Goal: Task Accomplishment & Management: Manage account settings

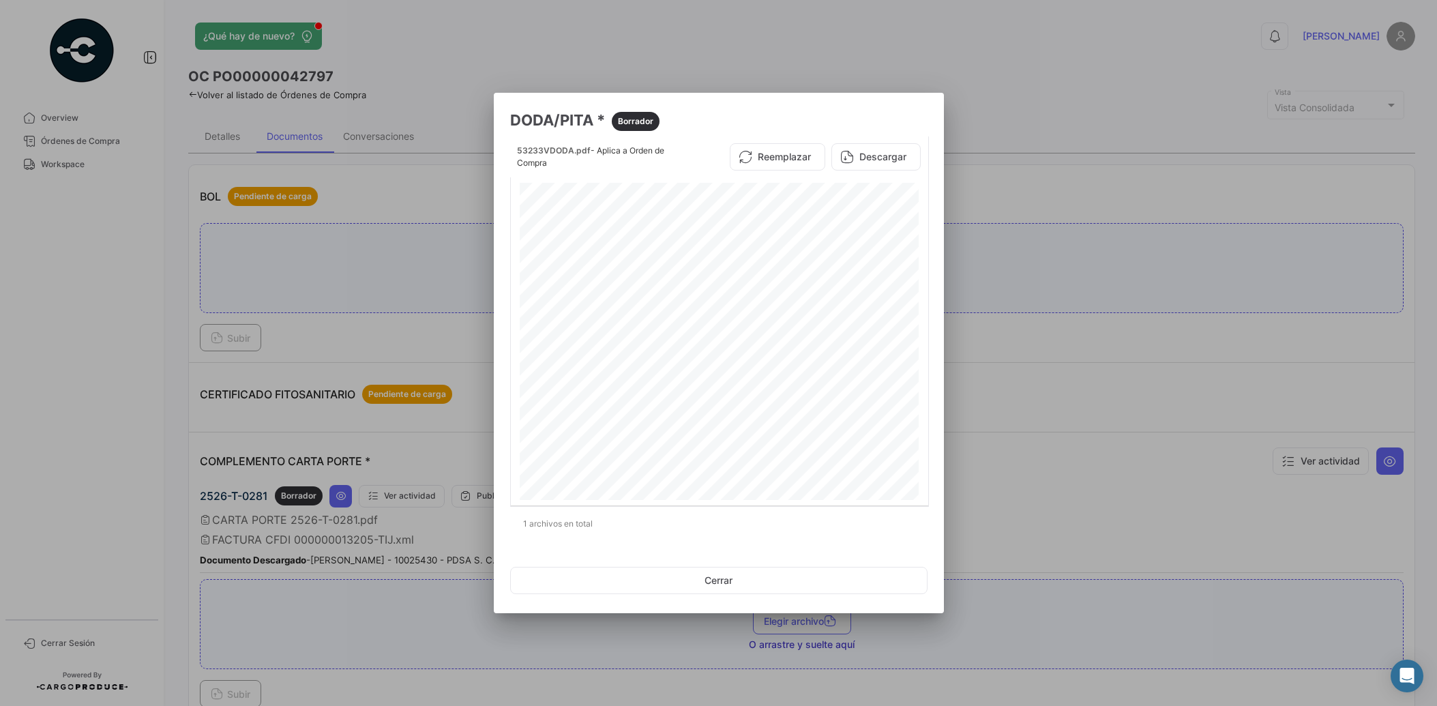
click at [718, 580] on button "Cerrar" at bounding box center [718, 580] width 417 height 27
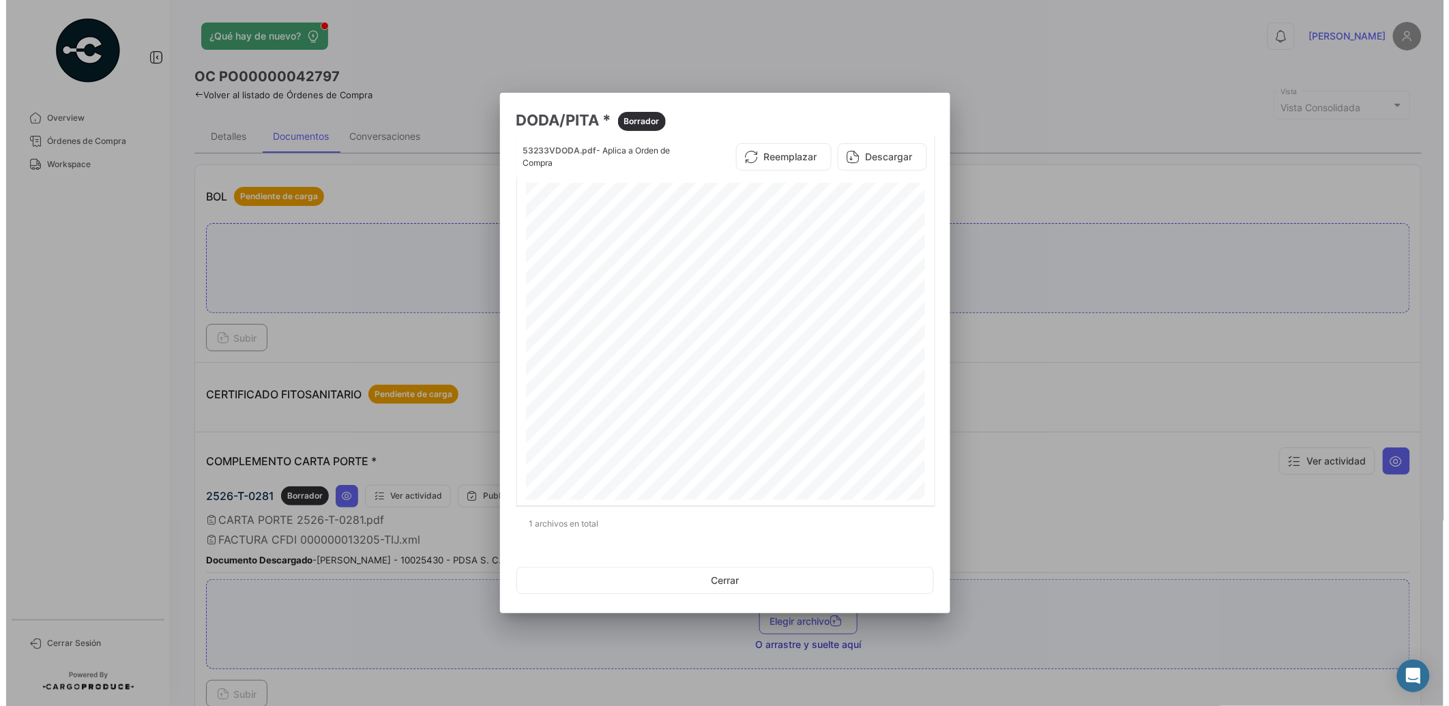
scroll to position [559, 0]
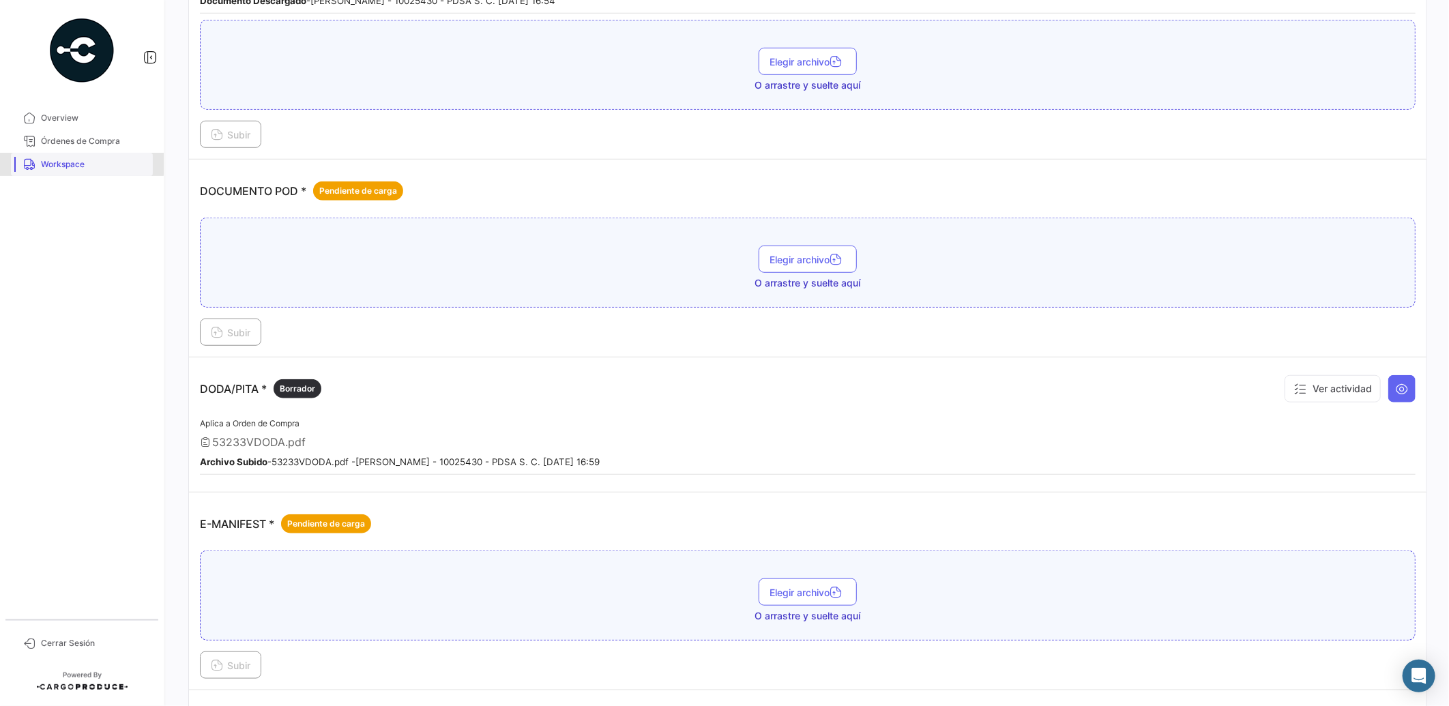
click at [77, 160] on span "Workspace" at bounding box center [94, 164] width 106 height 12
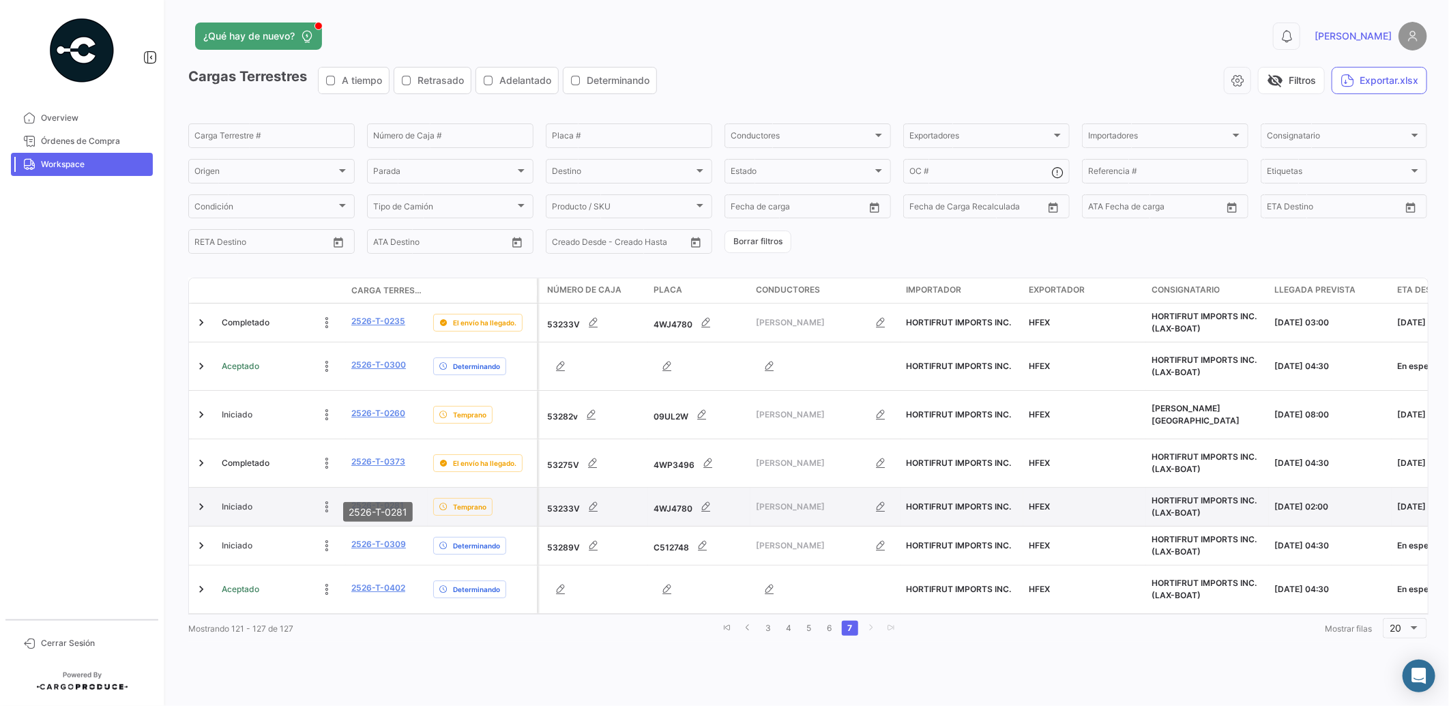
click at [394, 499] on link "2526-T-0281" at bounding box center [377, 505] width 53 height 12
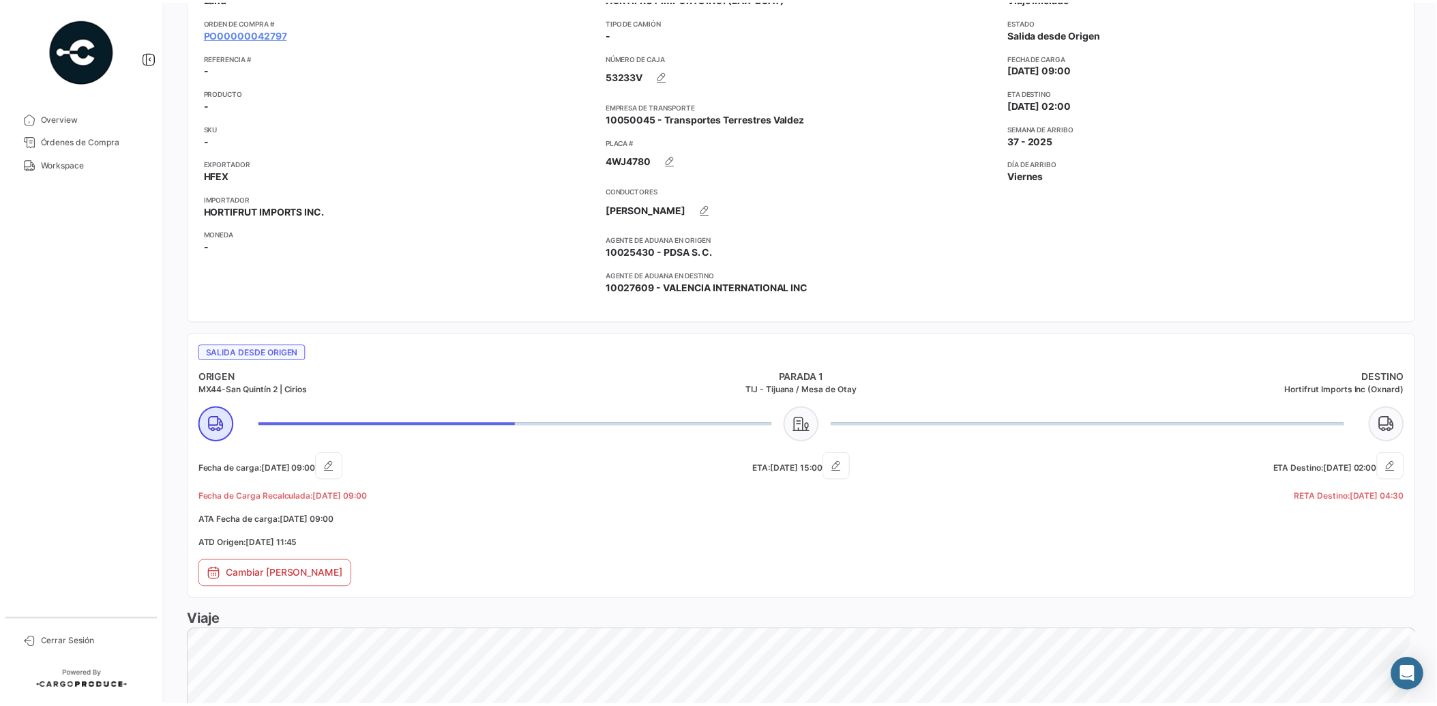
scroll to position [808, 0]
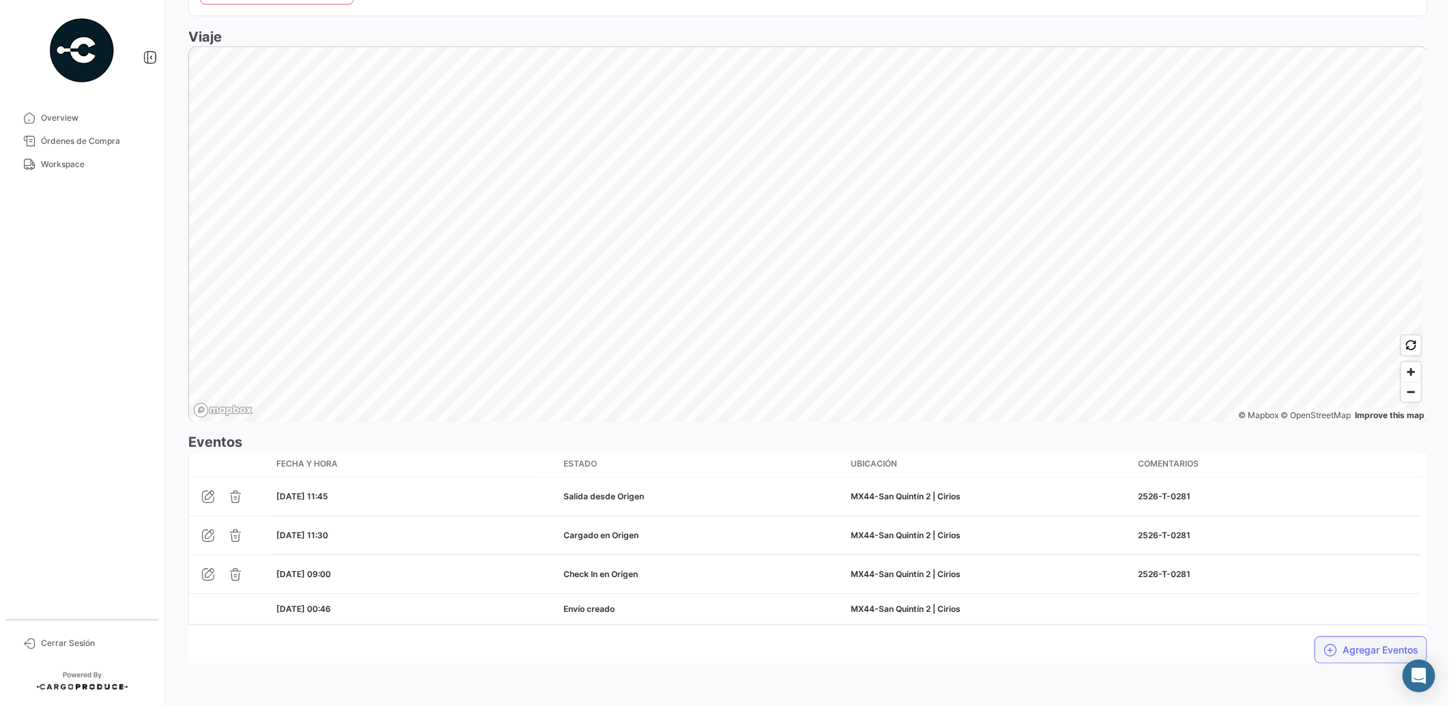
click at [1354, 651] on button "Agregar Eventos" at bounding box center [1370, 649] width 113 height 27
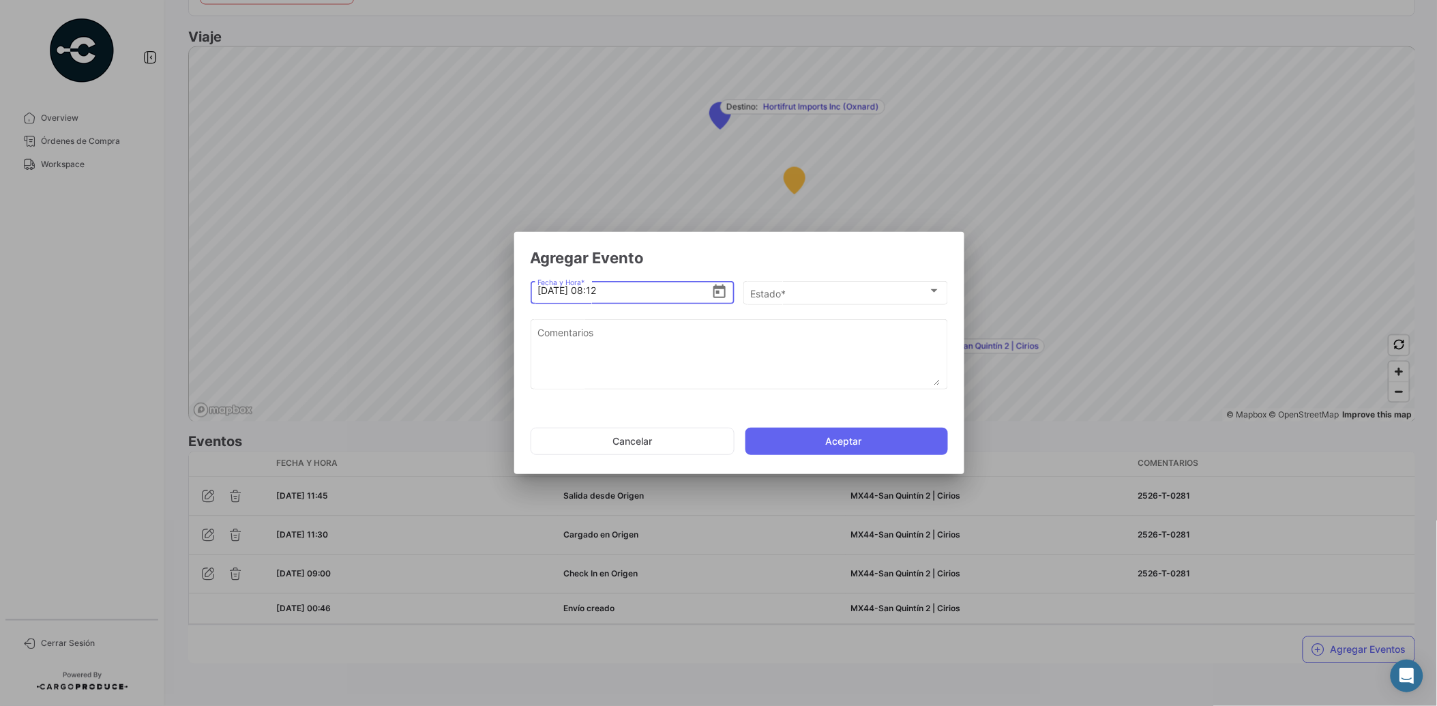
click at [723, 290] on icon "Open calendar" at bounding box center [719, 292] width 16 height 16
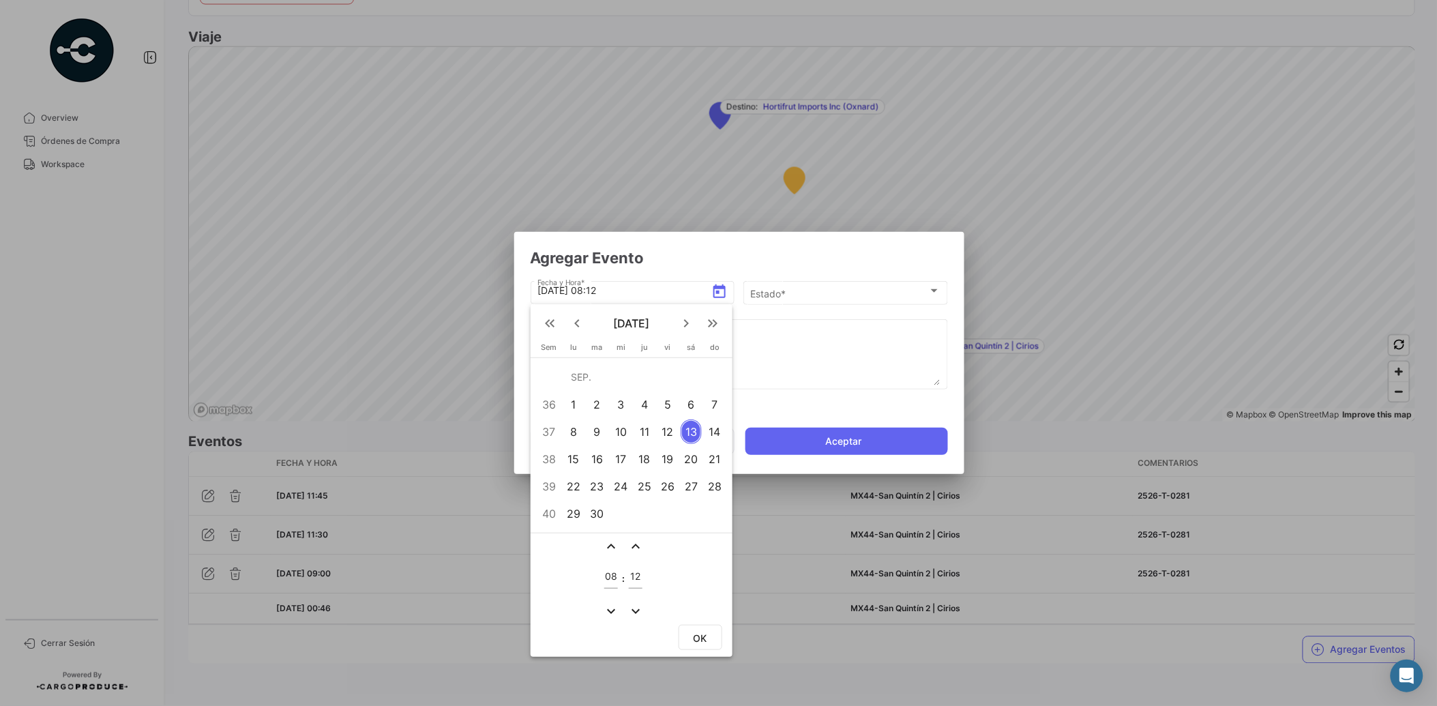
click at [669, 433] on div "12" at bounding box center [668, 431] width 21 height 25
click at [608, 611] on mat-icon "expand_more" at bounding box center [611, 611] width 16 height 16
click at [613, 542] on mat-icon "expand_less" at bounding box center [611, 546] width 16 height 16
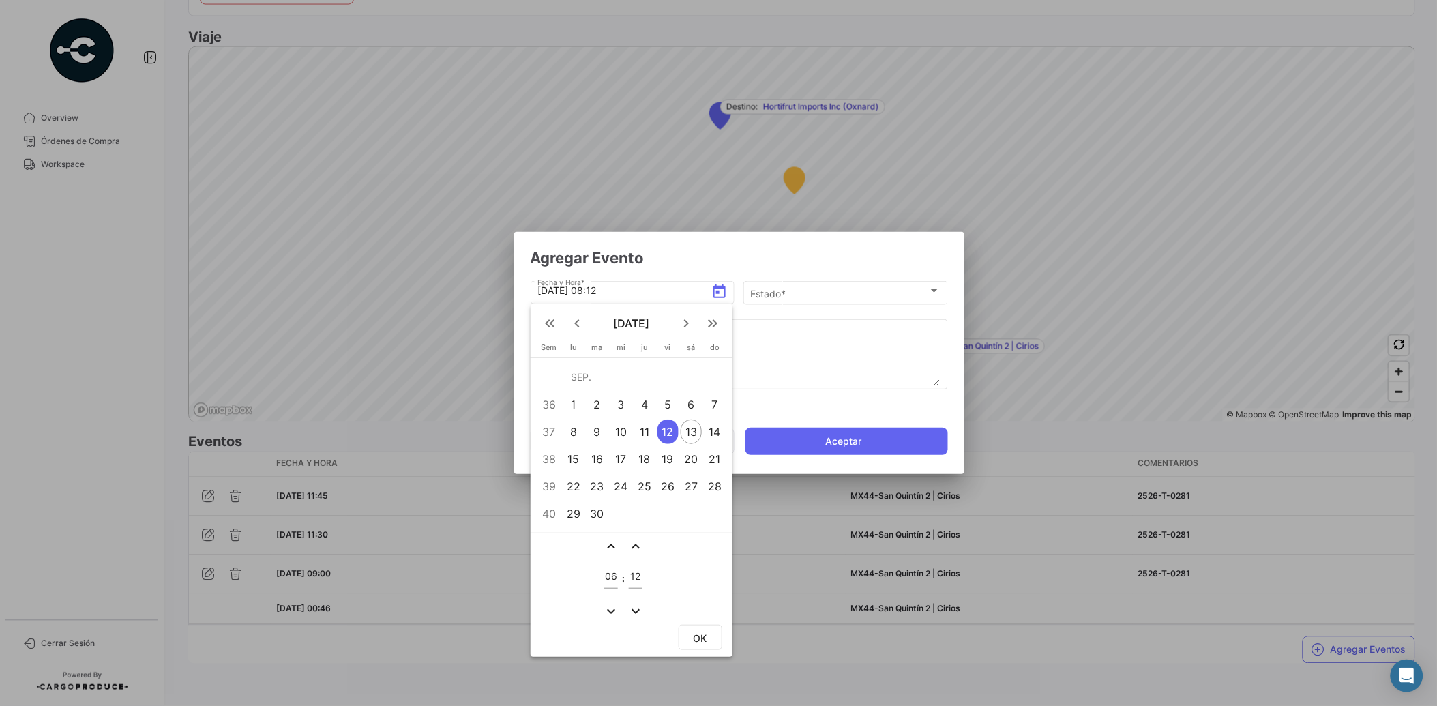
click at [613, 542] on mat-icon "expand_less" at bounding box center [611, 546] width 16 height 16
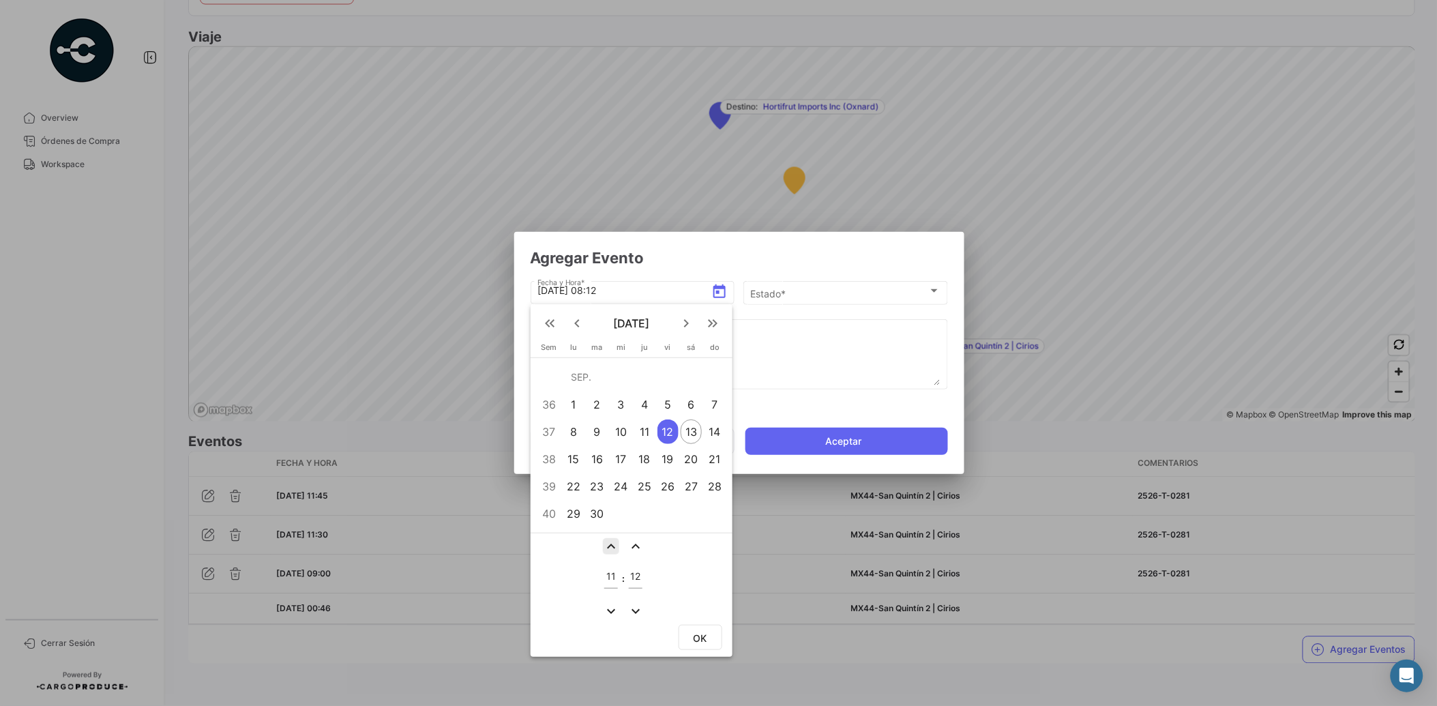
click at [613, 542] on mat-icon "expand_less" at bounding box center [611, 546] width 16 height 16
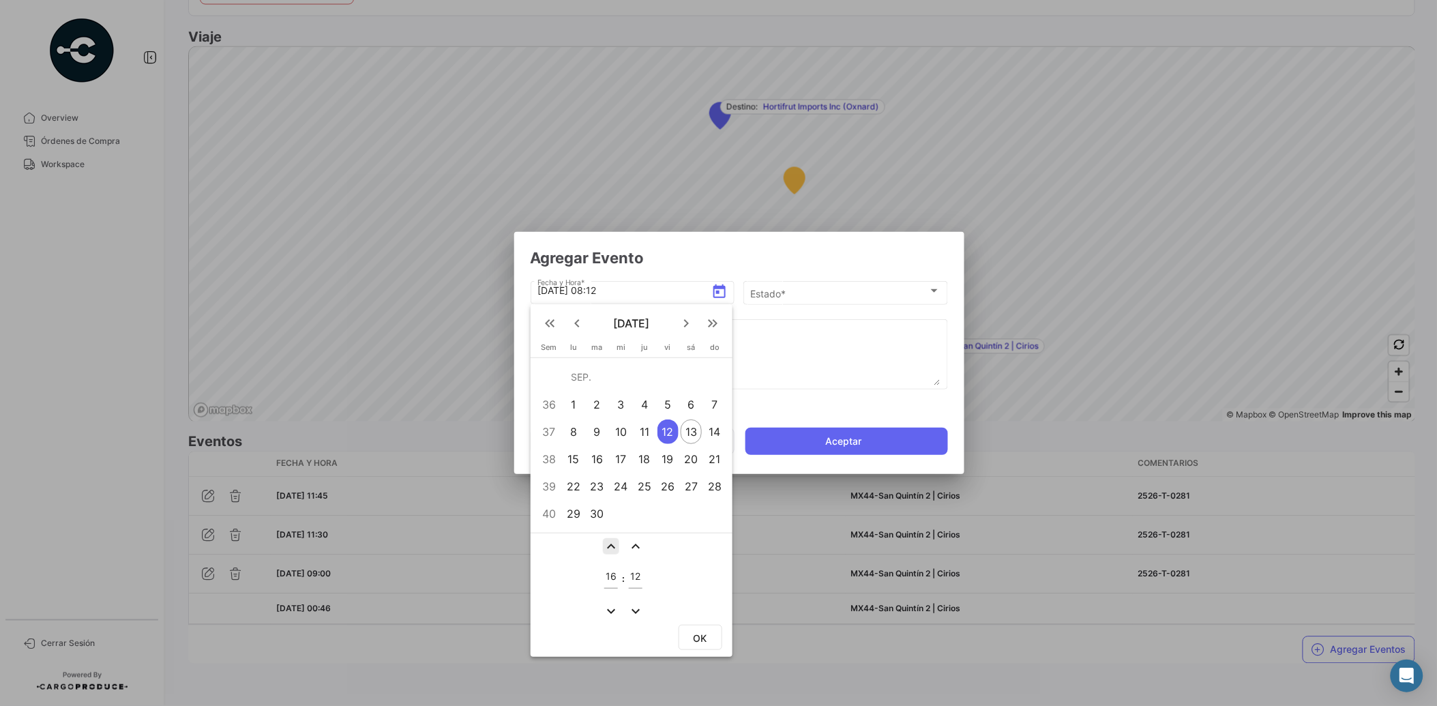
click at [613, 542] on mat-icon "expand_less" at bounding box center [611, 546] width 16 height 16
type input "17"
click at [636, 542] on mat-icon "expand_less" at bounding box center [636, 546] width 16 height 16
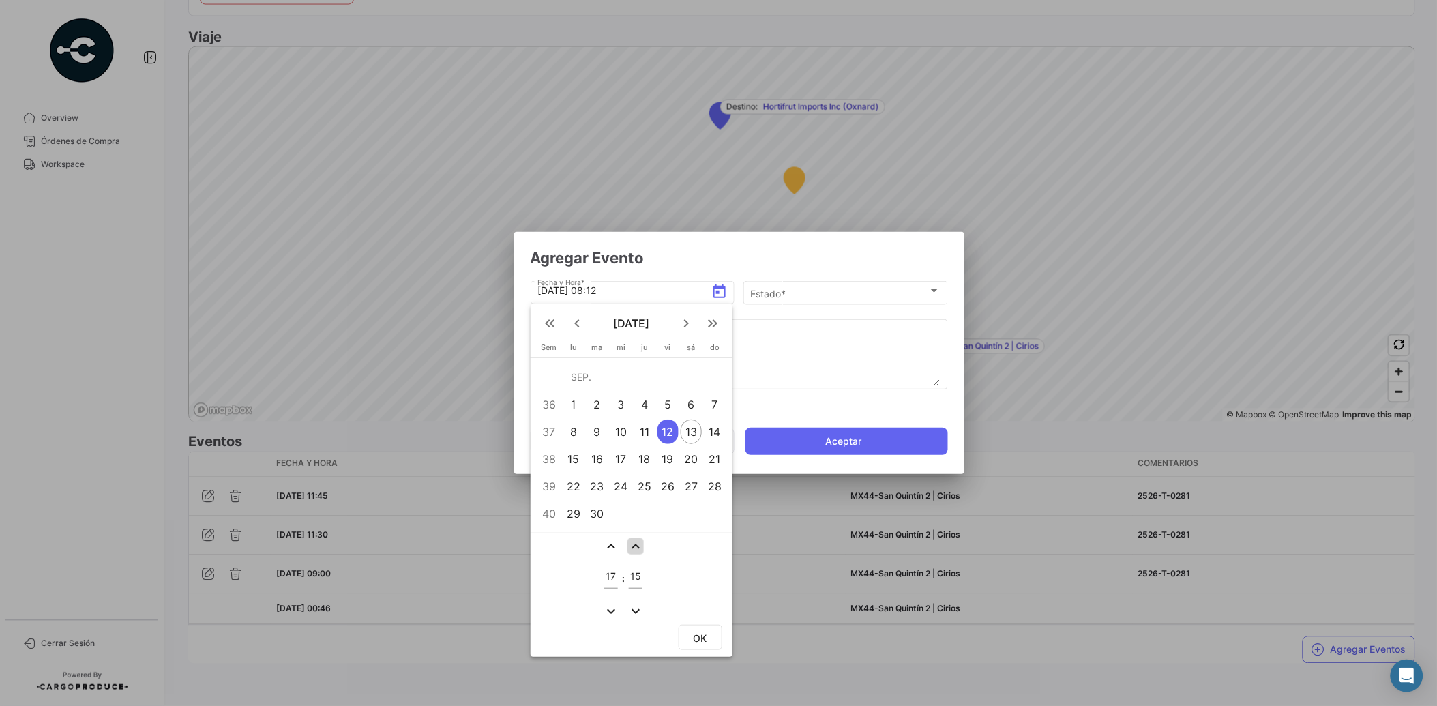
click at [636, 542] on mat-icon "expand_less" at bounding box center [636, 546] width 16 height 16
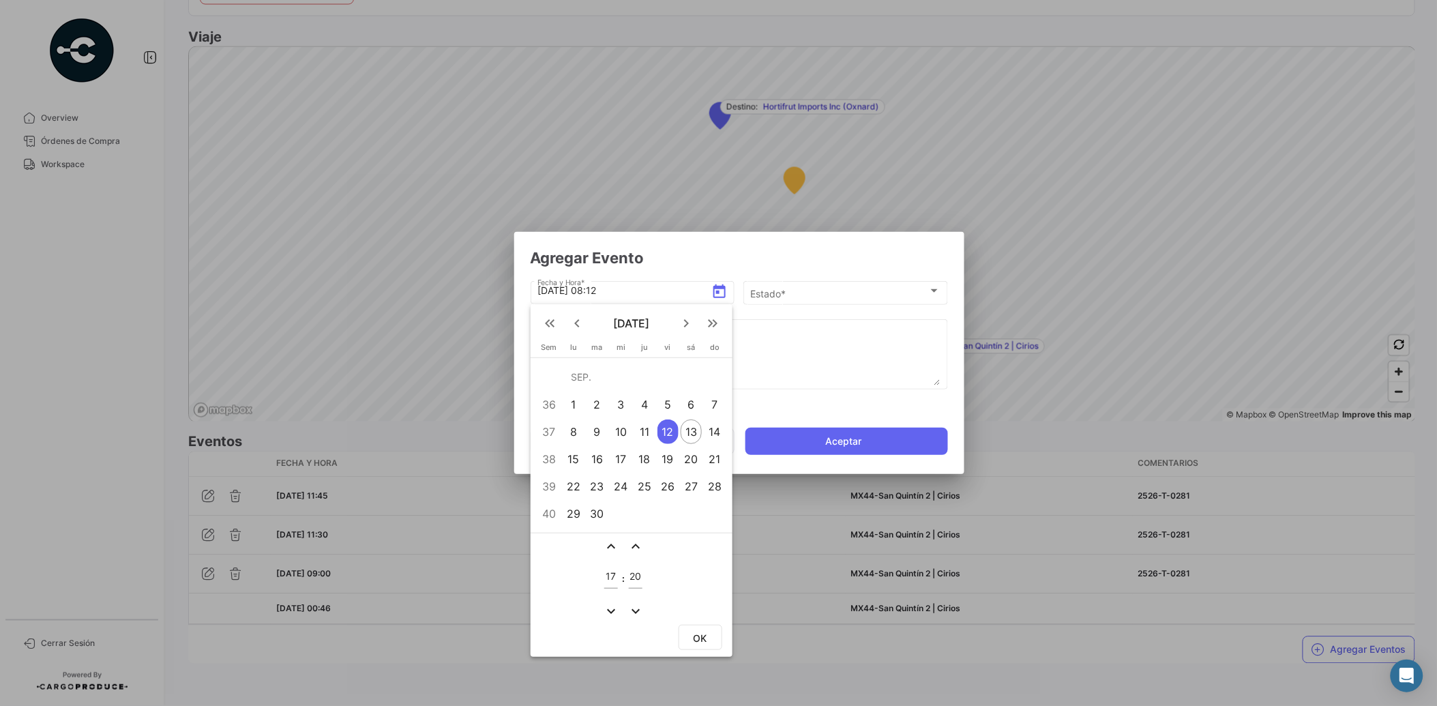
click at [636, 542] on mat-icon "expand_less" at bounding box center [636, 546] width 16 height 16
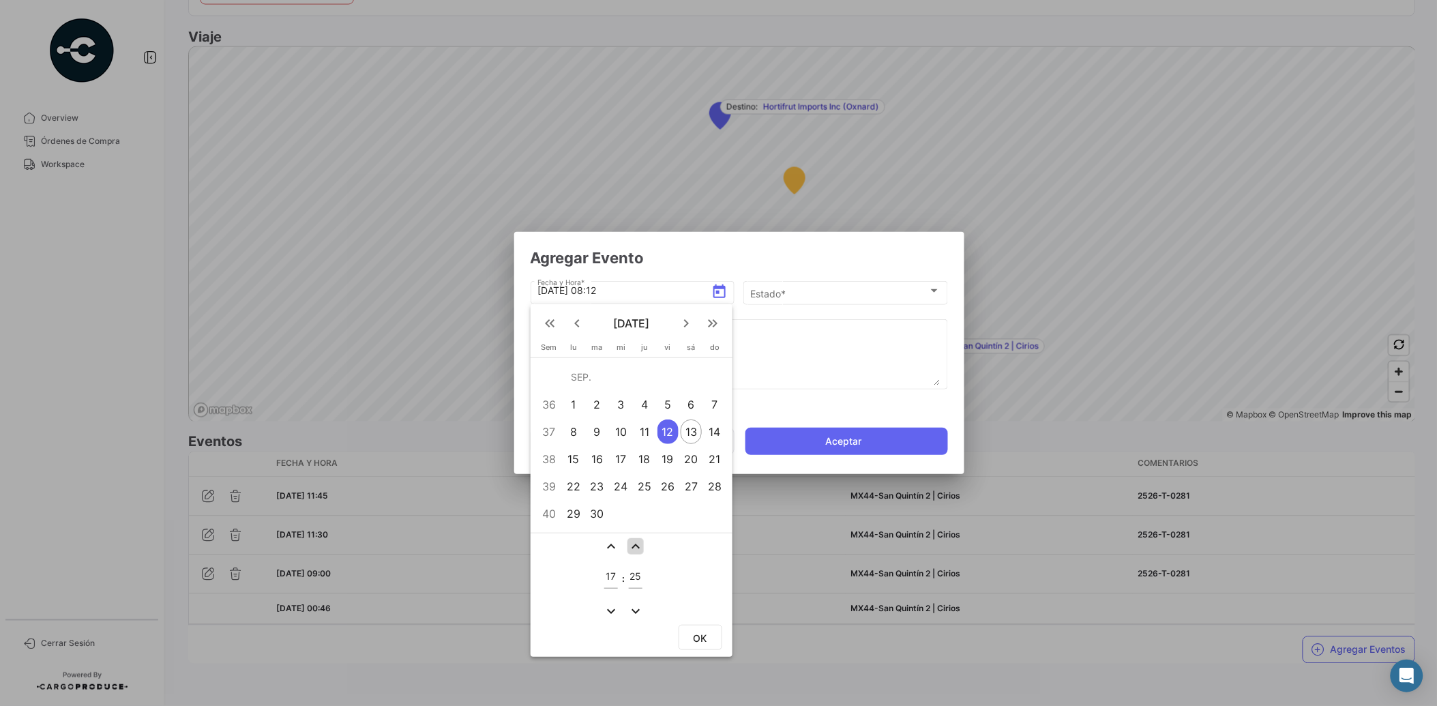
click at [636, 542] on mat-icon "expand_less" at bounding box center [636, 546] width 16 height 16
click at [632, 543] on mat-icon "expand_less" at bounding box center [636, 546] width 16 height 16
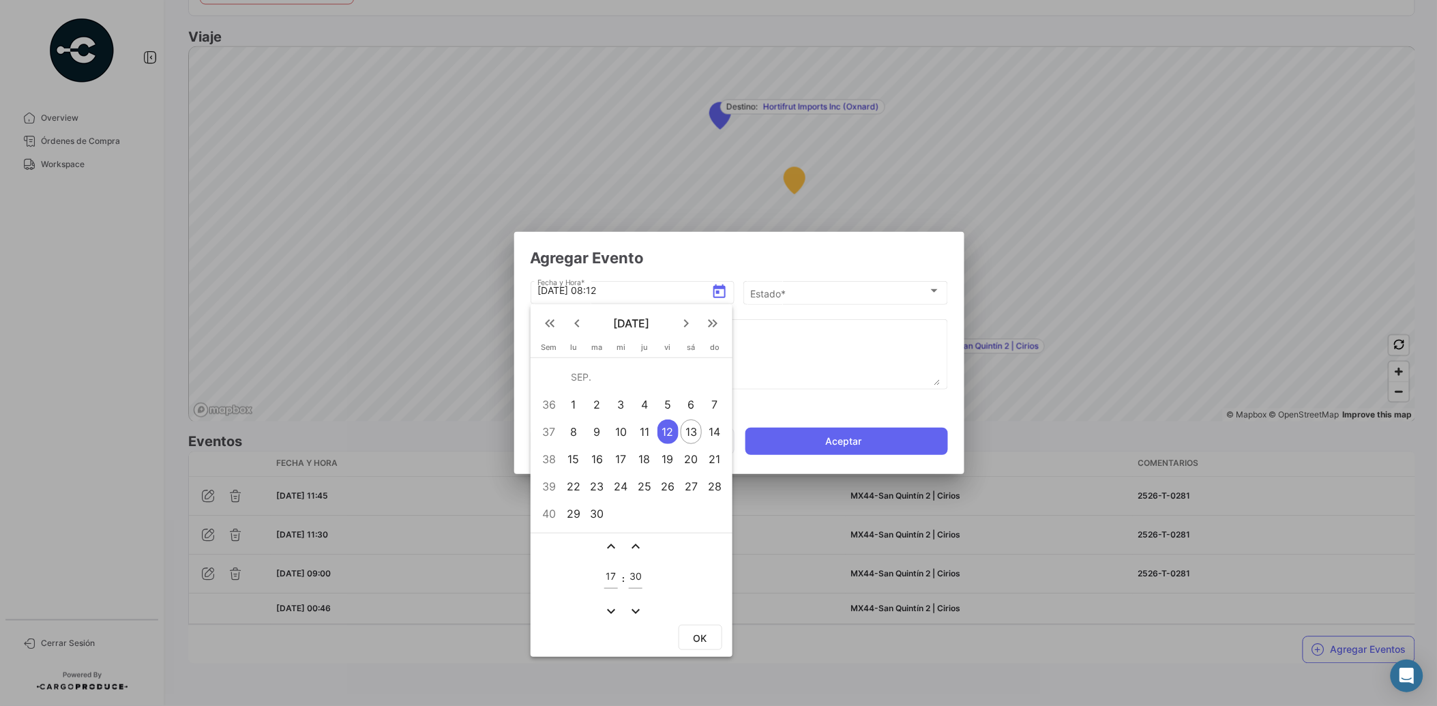
click at [632, 543] on mat-icon "expand_less" at bounding box center [636, 546] width 16 height 16
click at [634, 607] on mat-icon "expand_more" at bounding box center [636, 611] width 16 height 16
type input "30"
click at [681, 587] on div "expand_less expand_less 17 : 30 expand_more expand_more" at bounding box center [632, 577] width 202 height 89
click at [707, 638] on button "OK" at bounding box center [701, 637] width 44 height 25
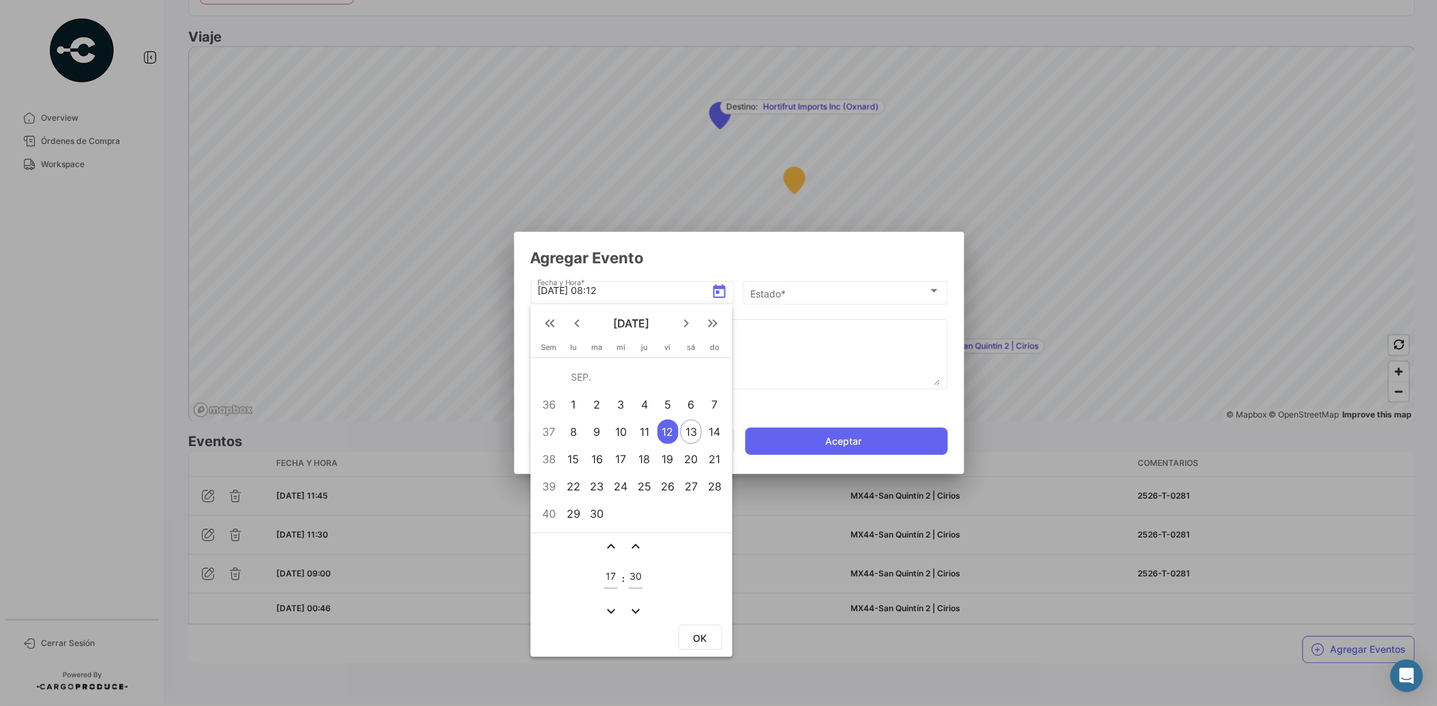
type input "[DATE] 17:30"
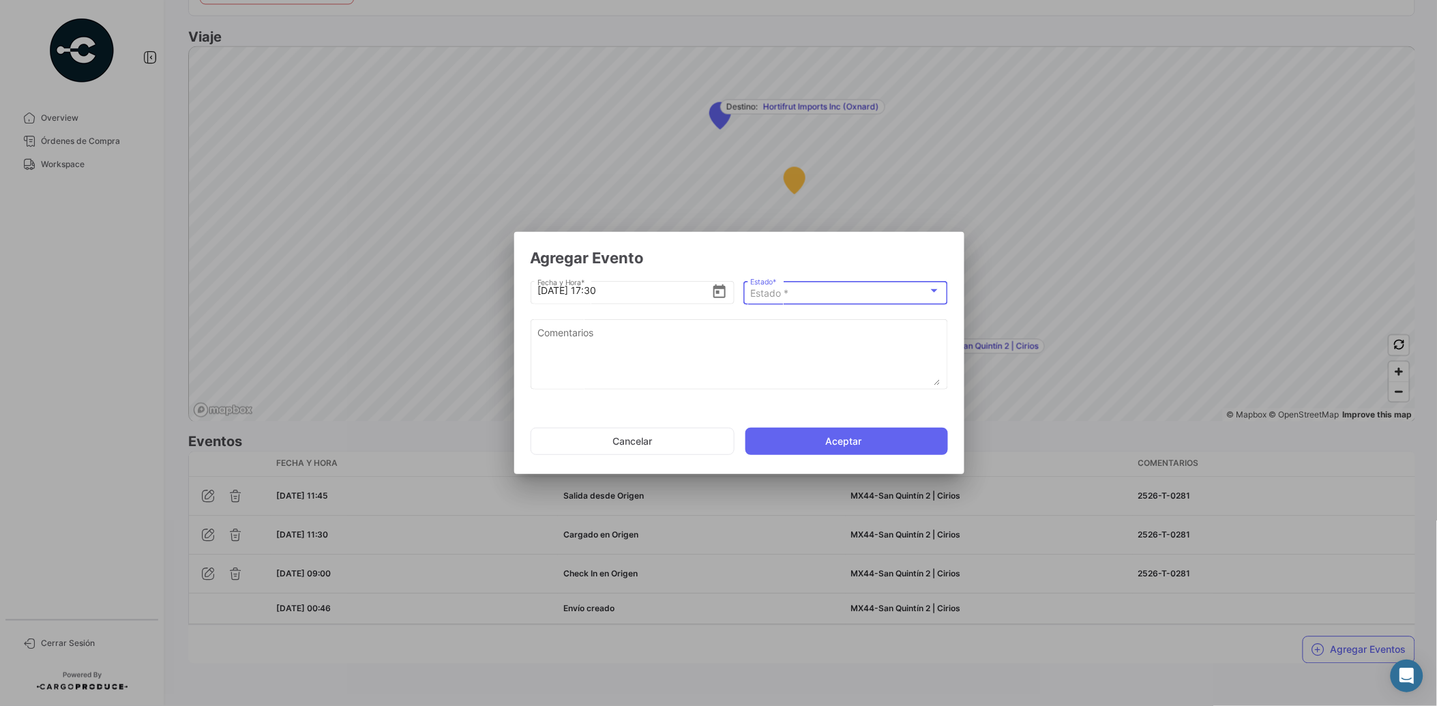
click at [806, 295] on div "Estado *" at bounding box center [839, 294] width 178 height 12
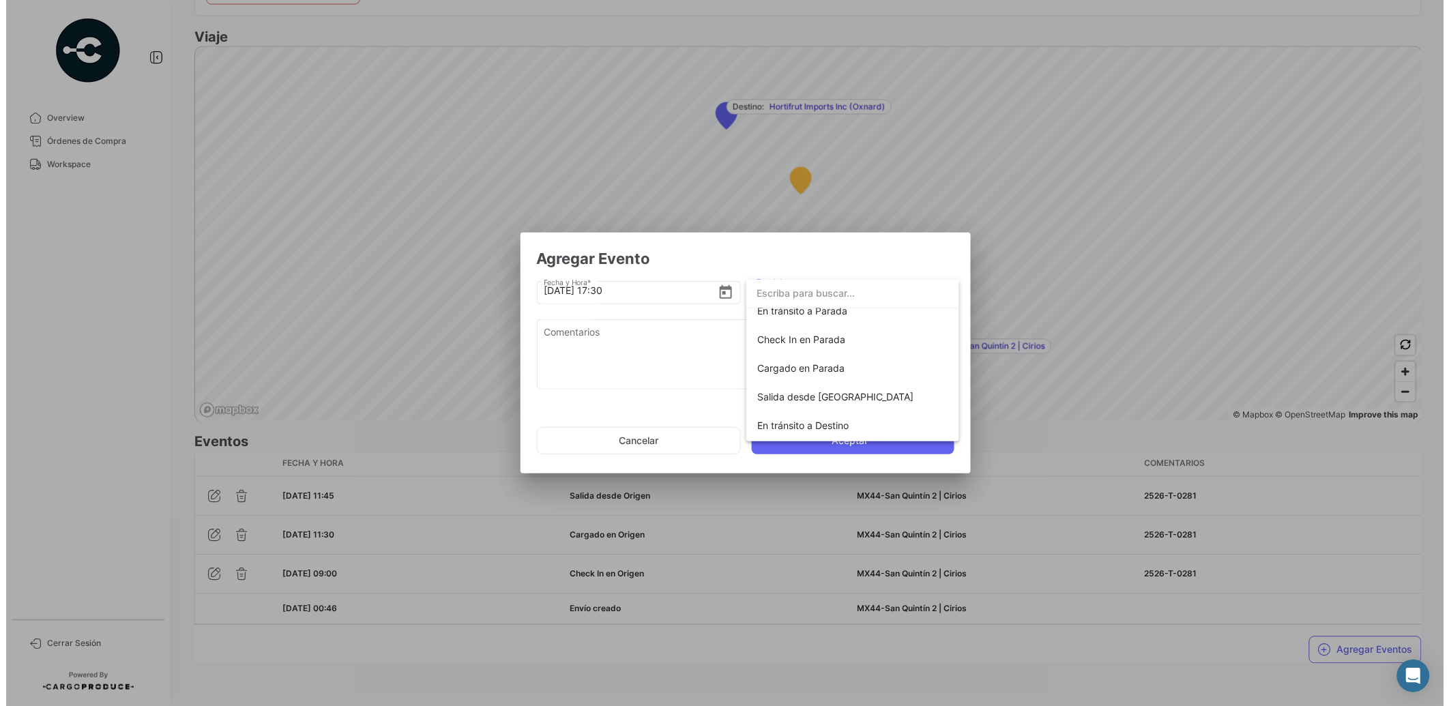
scroll to position [115, 0]
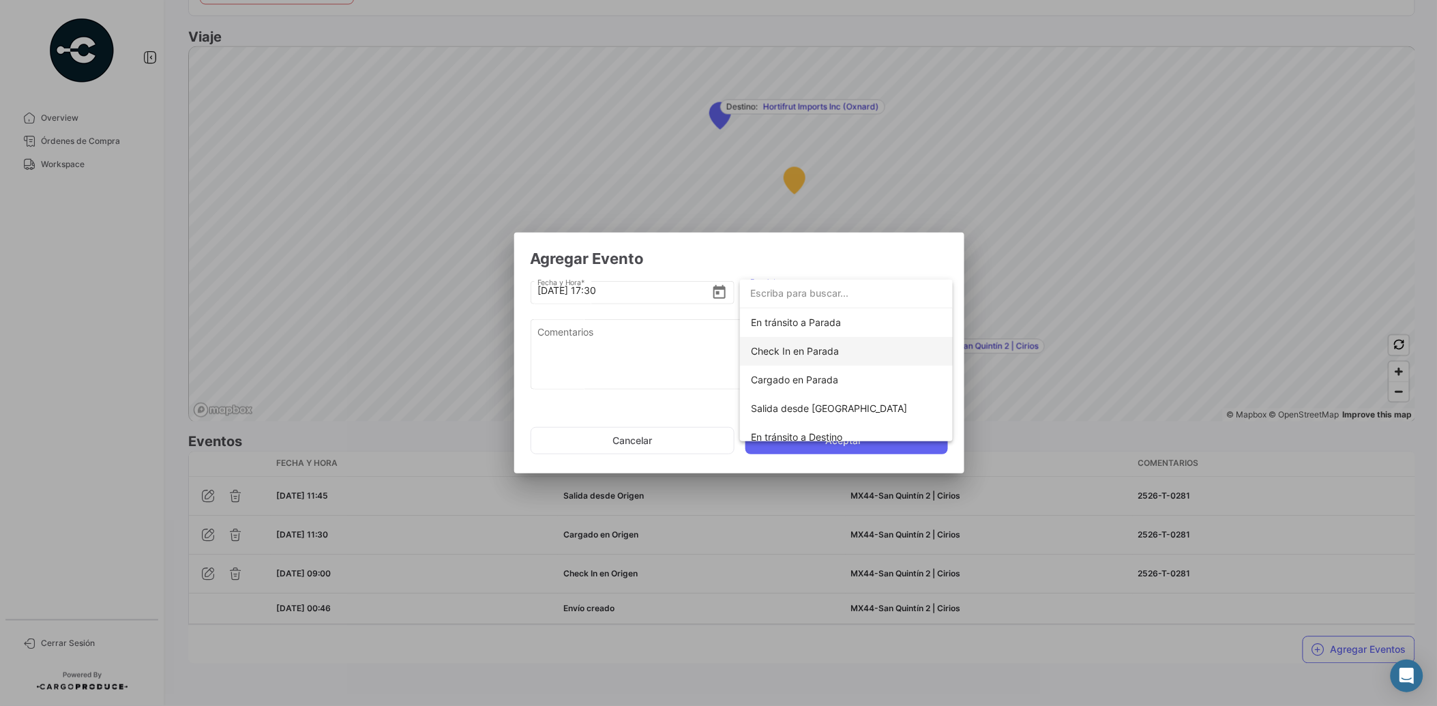
click at [831, 345] on span "Check In en Parada" at bounding box center [795, 351] width 88 height 12
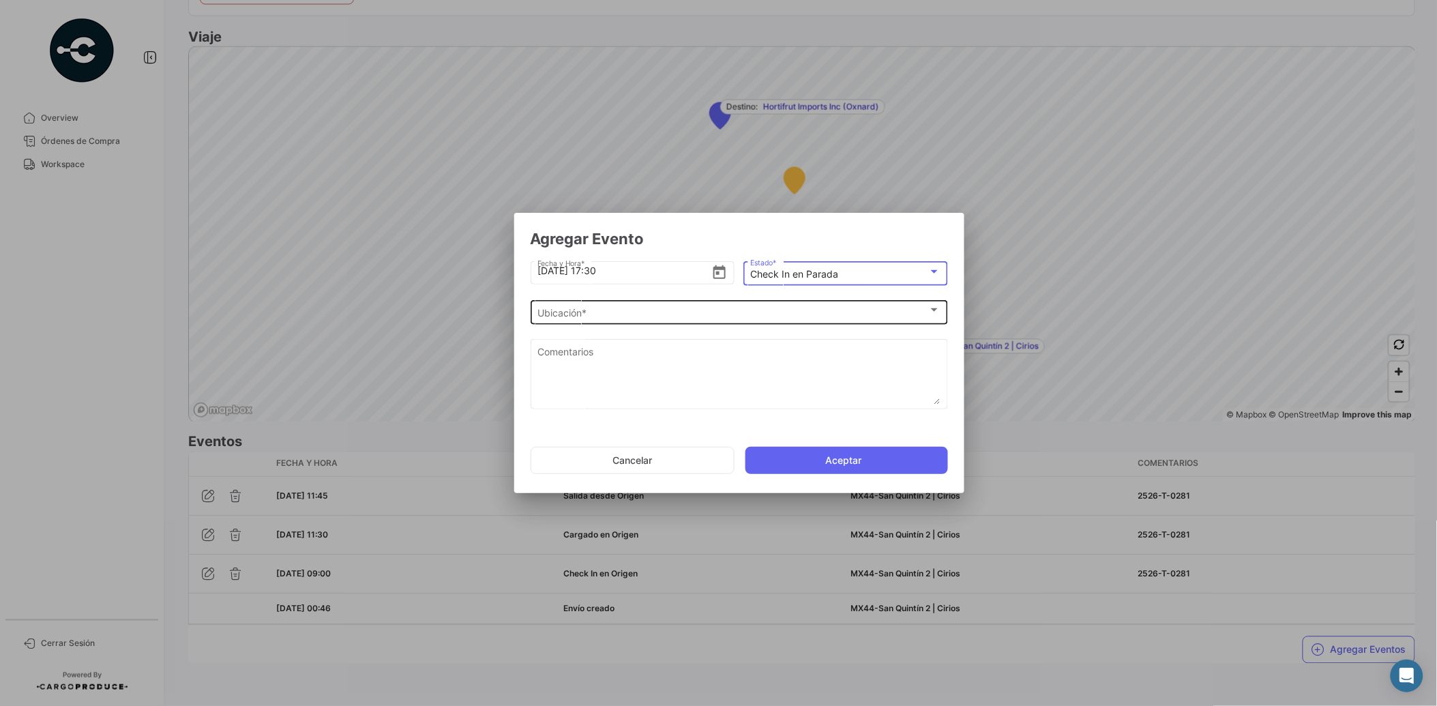
click at [614, 300] on div "Ubicación * Ubicación *" at bounding box center [738, 311] width 403 height 27
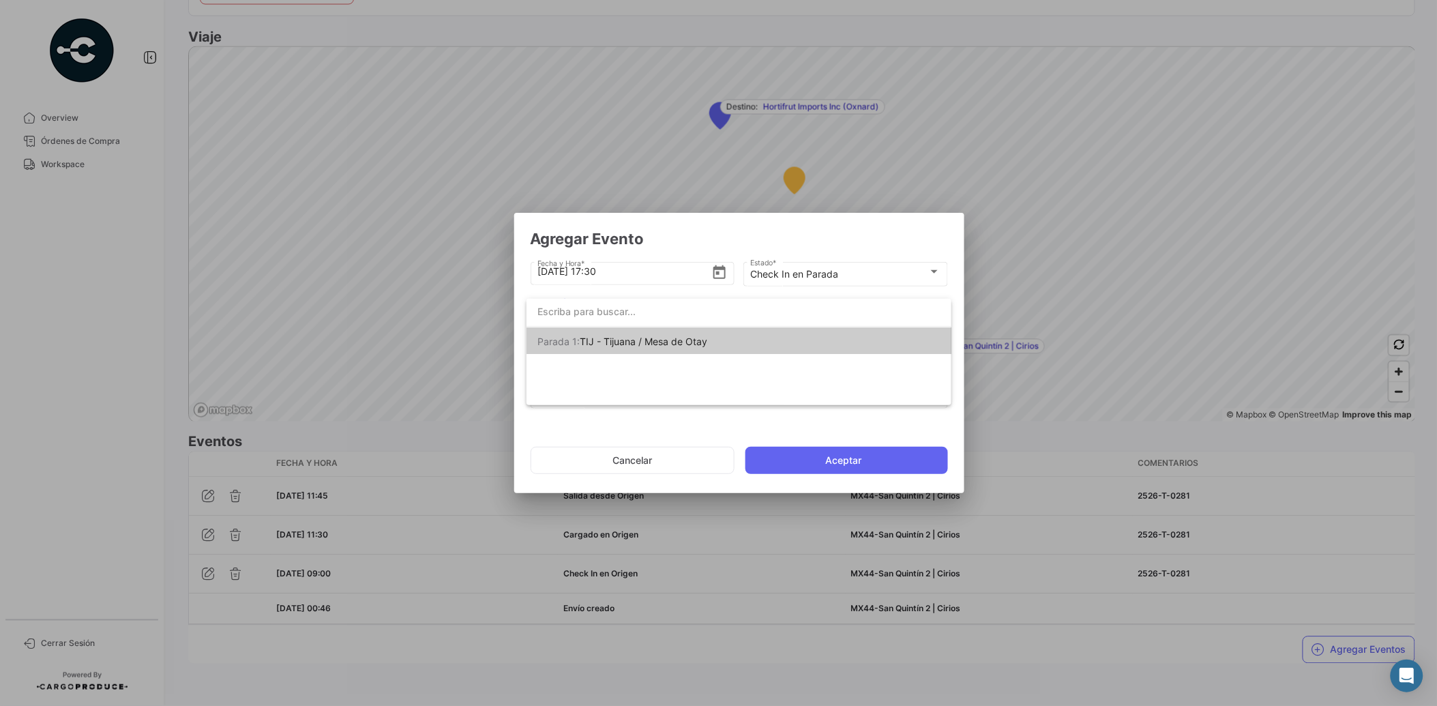
click at [659, 342] on span "TIJ - Tijuana / Mesa de Otay" at bounding box center [644, 342] width 128 height 12
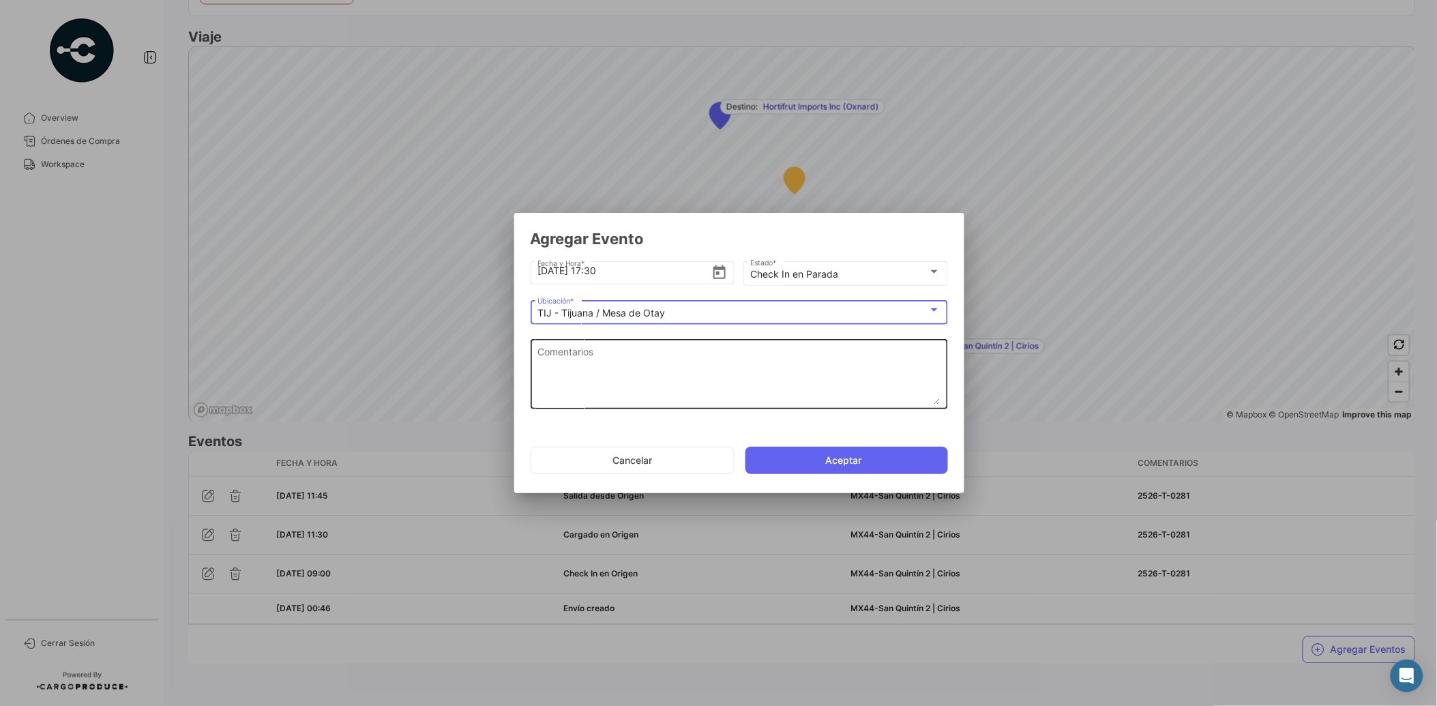
click at [653, 367] on textarea "Comentarios" at bounding box center [738, 374] width 403 height 60
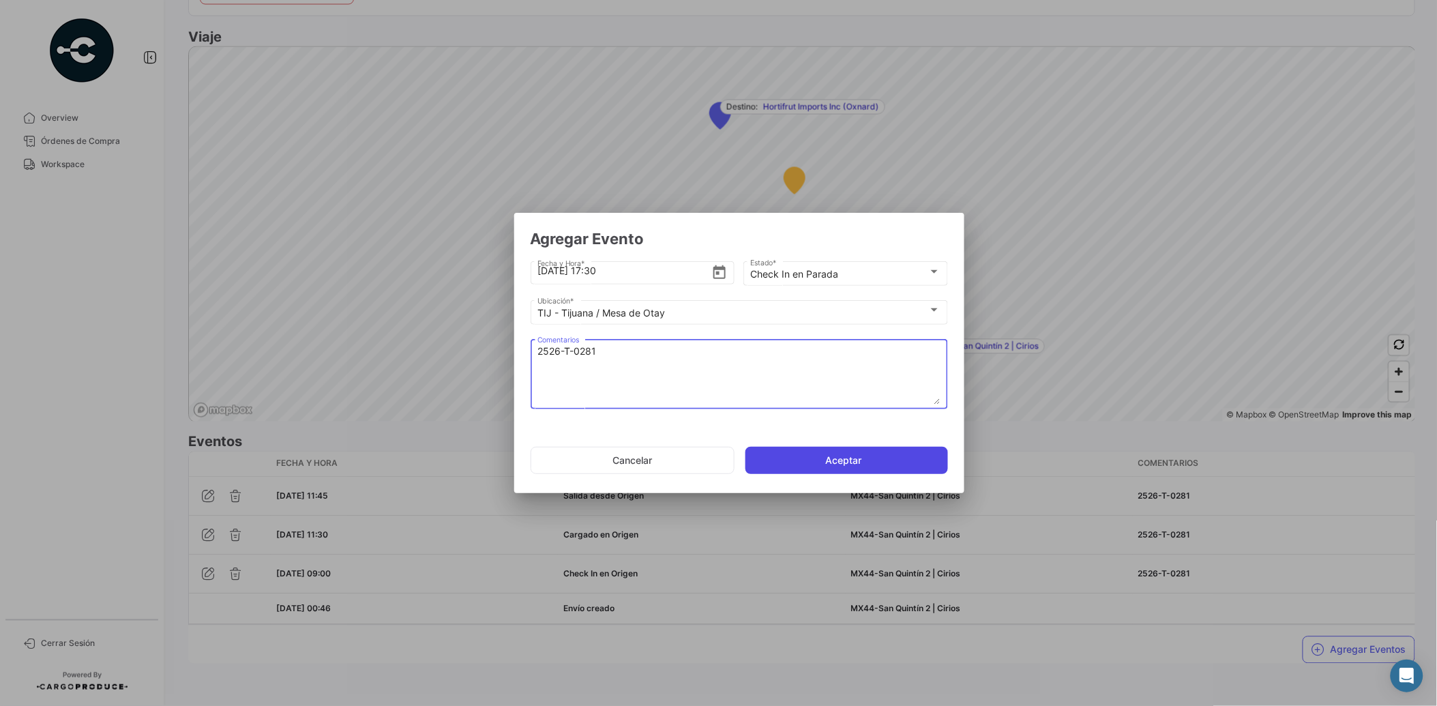
type textarea "2526-T-0281"
click at [870, 458] on button "Aceptar" at bounding box center [847, 460] width 203 height 27
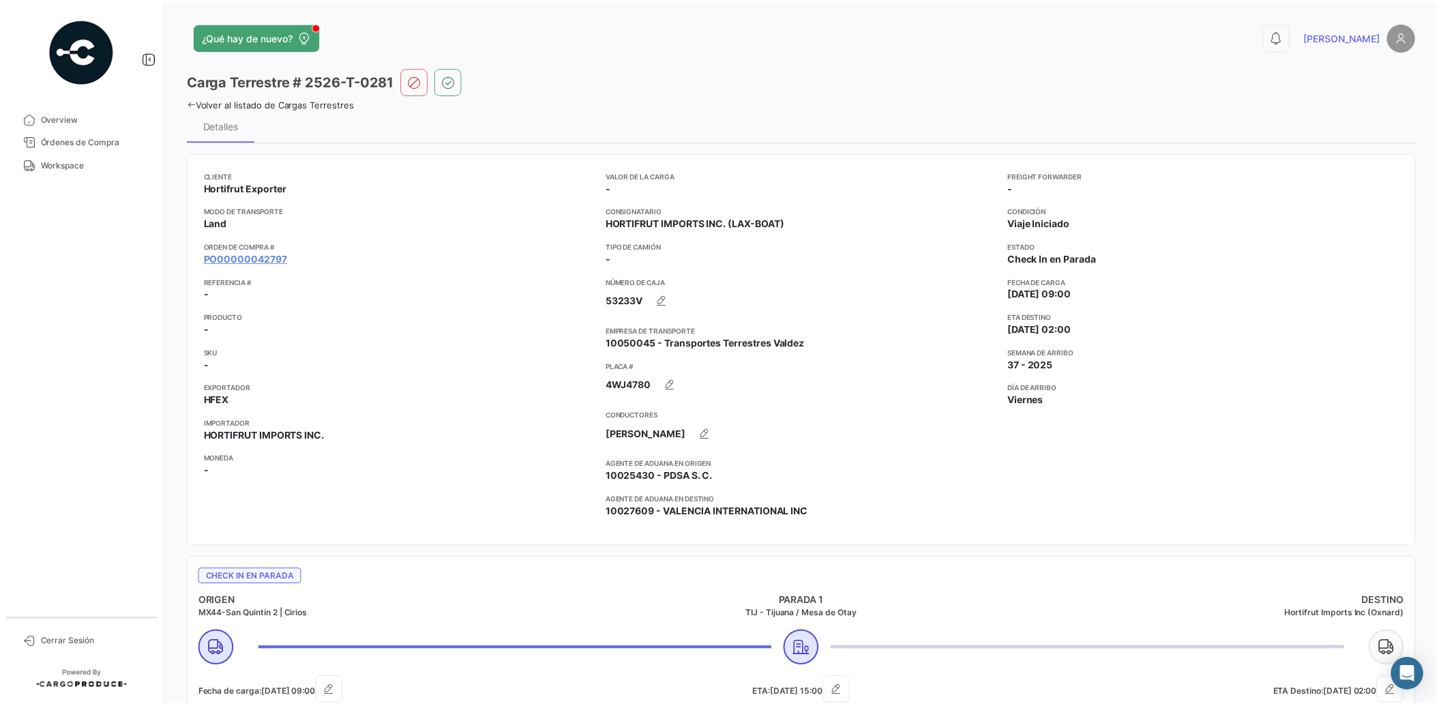
scroll to position [847, 0]
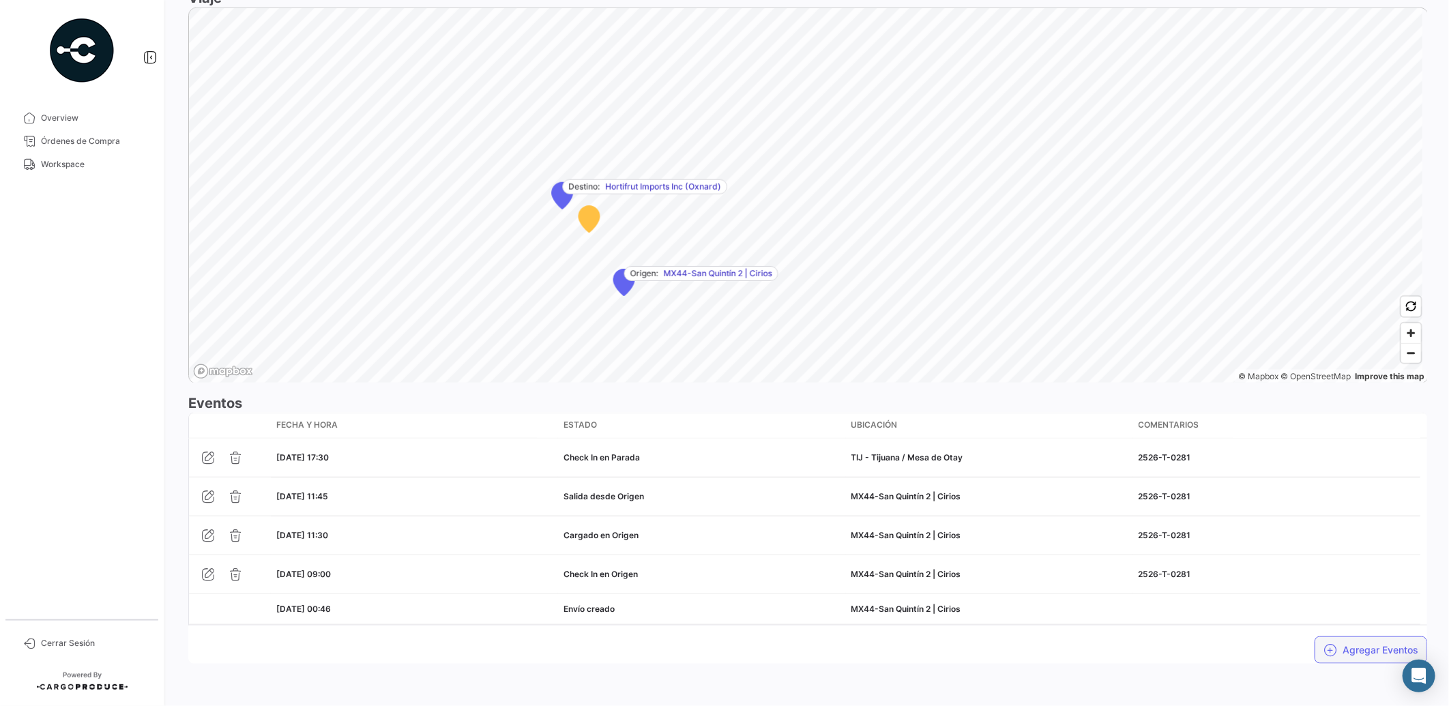
click at [1362, 651] on button "Agregar Eventos" at bounding box center [1370, 649] width 113 height 27
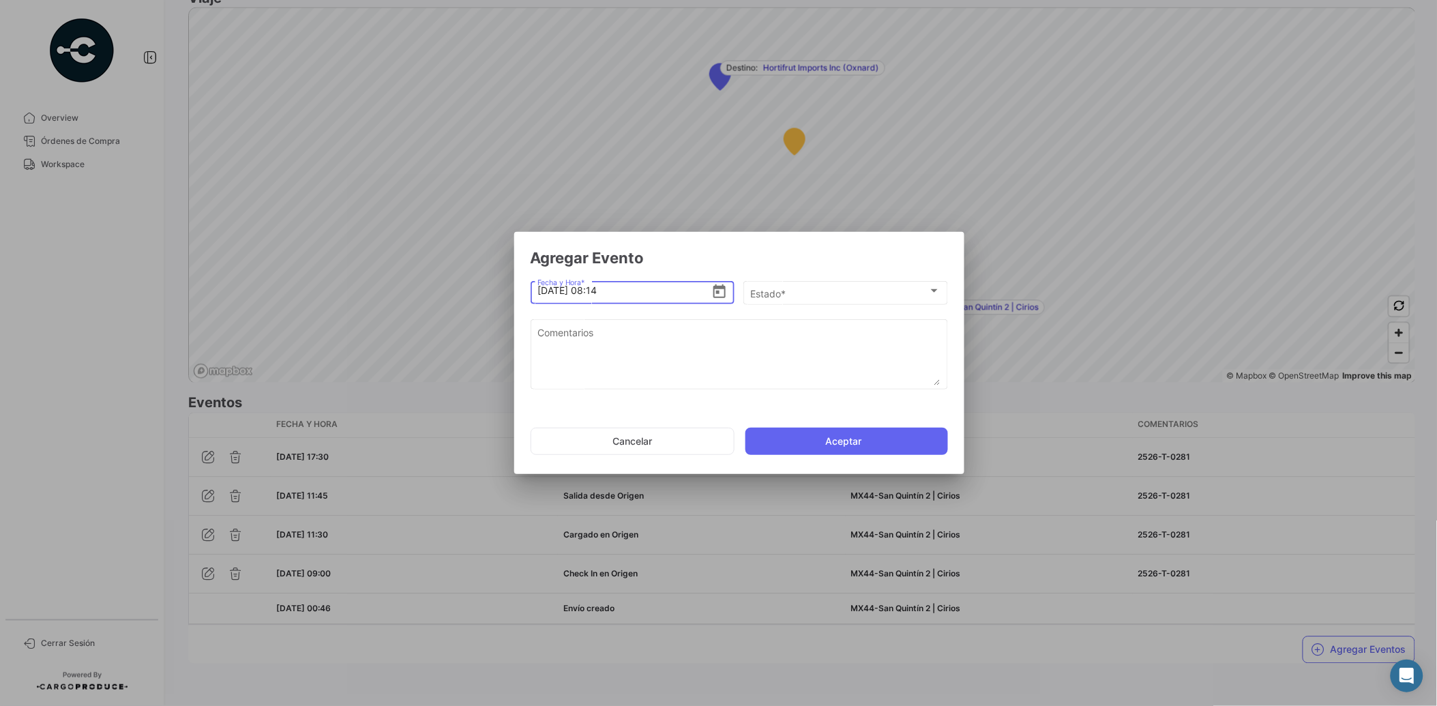
click at [720, 289] on icon "Open calendar" at bounding box center [719, 292] width 16 height 16
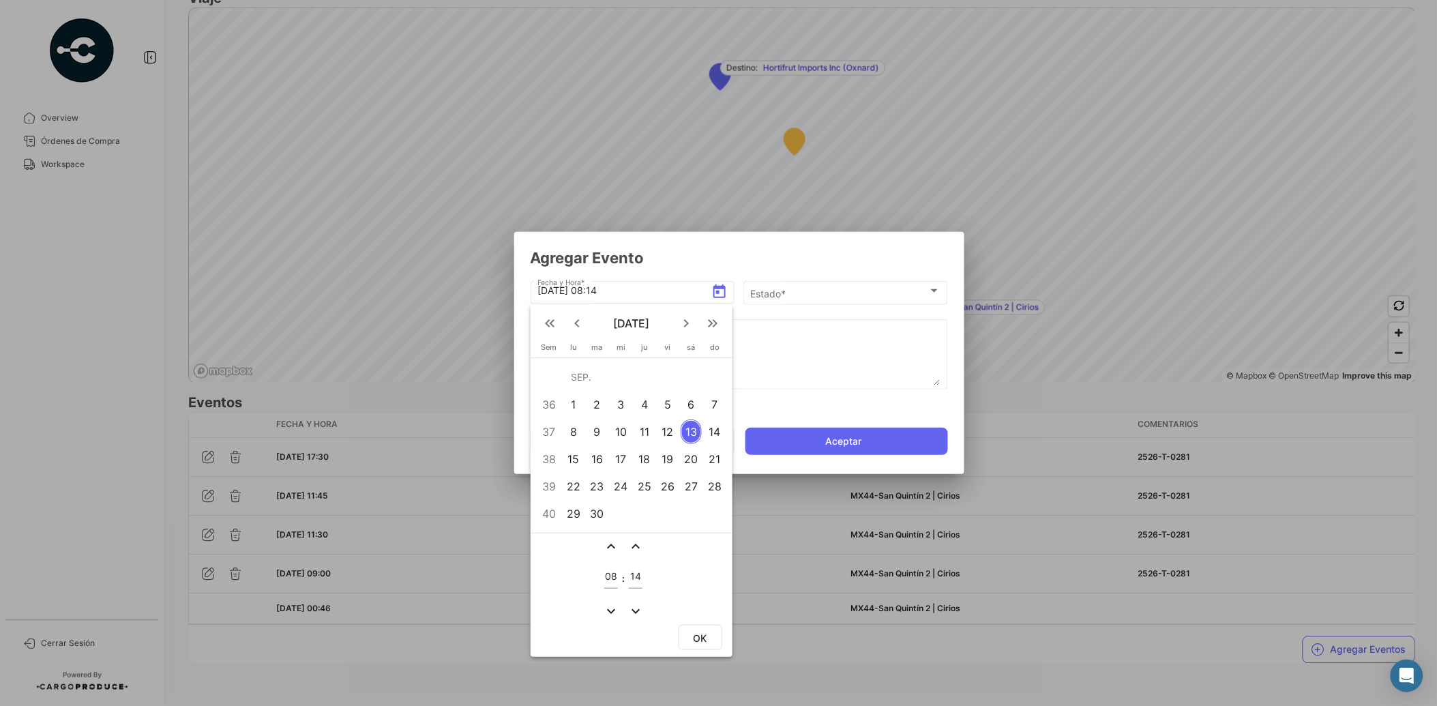
click at [667, 432] on div "12" at bounding box center [668, 431] width 21 height 25
click at [610, 543] on mat-icon "expand_less" at bounding box center [611, 546] width 16 height 16
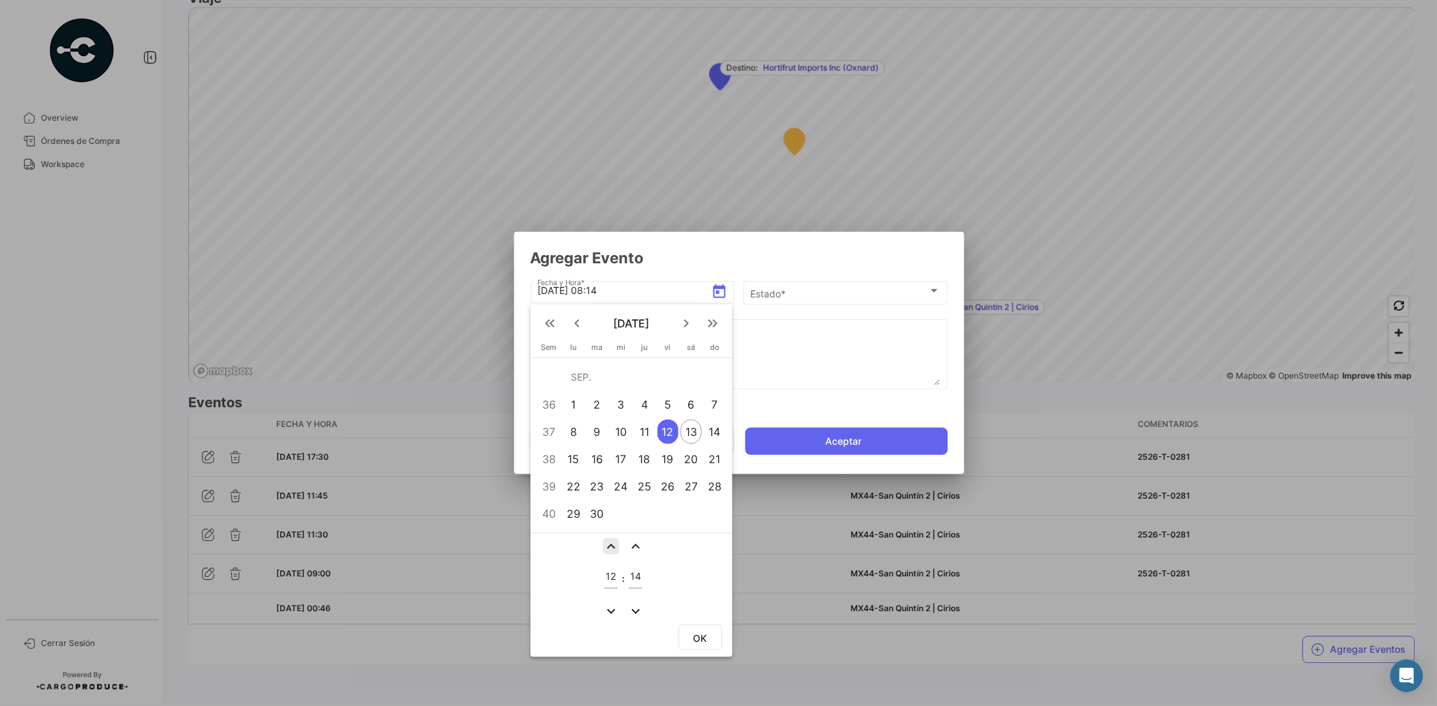
click at [610, 543] on mat-icon "expand_less" at bounding box center [611, 546] width 16 height 16
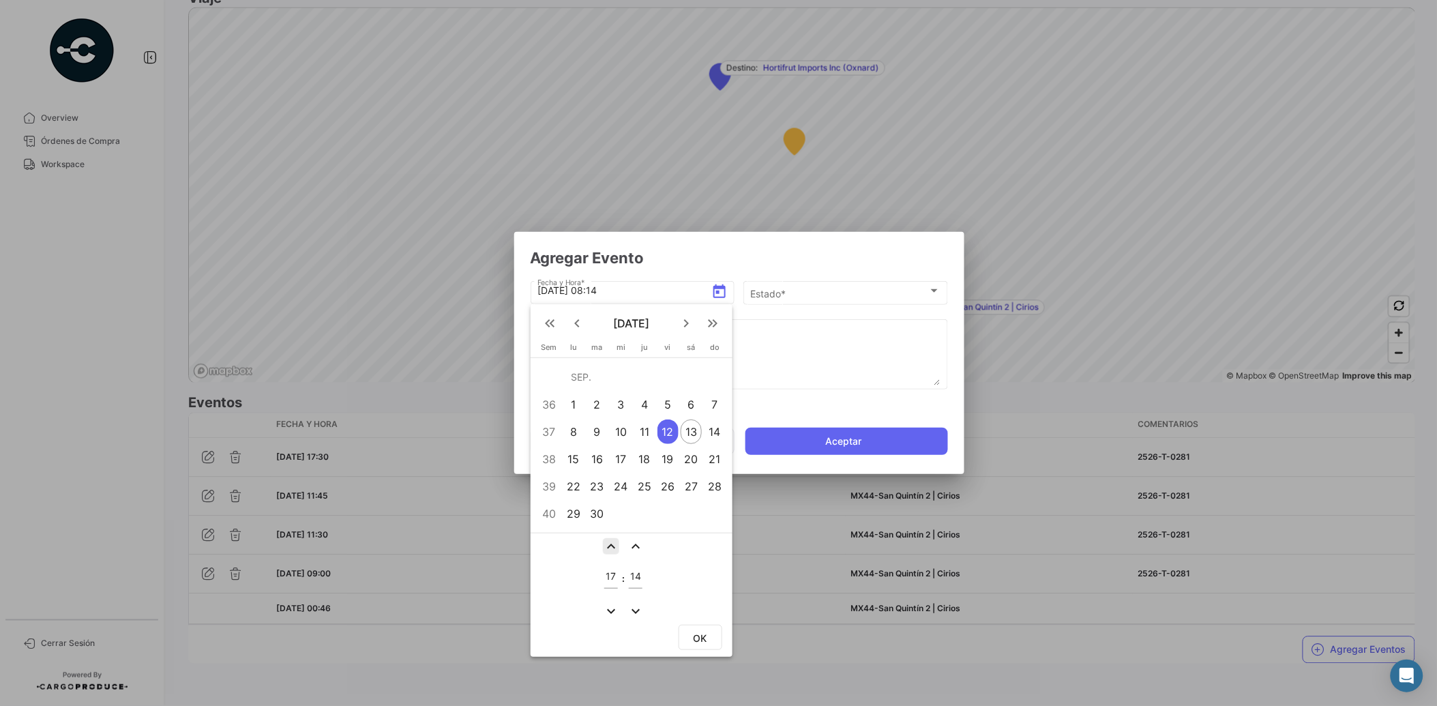
click at [610, 543] on mat-icon "expand_less" at bounding box center [611, 546] width 16 height 16
type input "18"
click at [635, 543] on mat-icon "expand_less" at bounding box center [636, 546] width 16 height 16
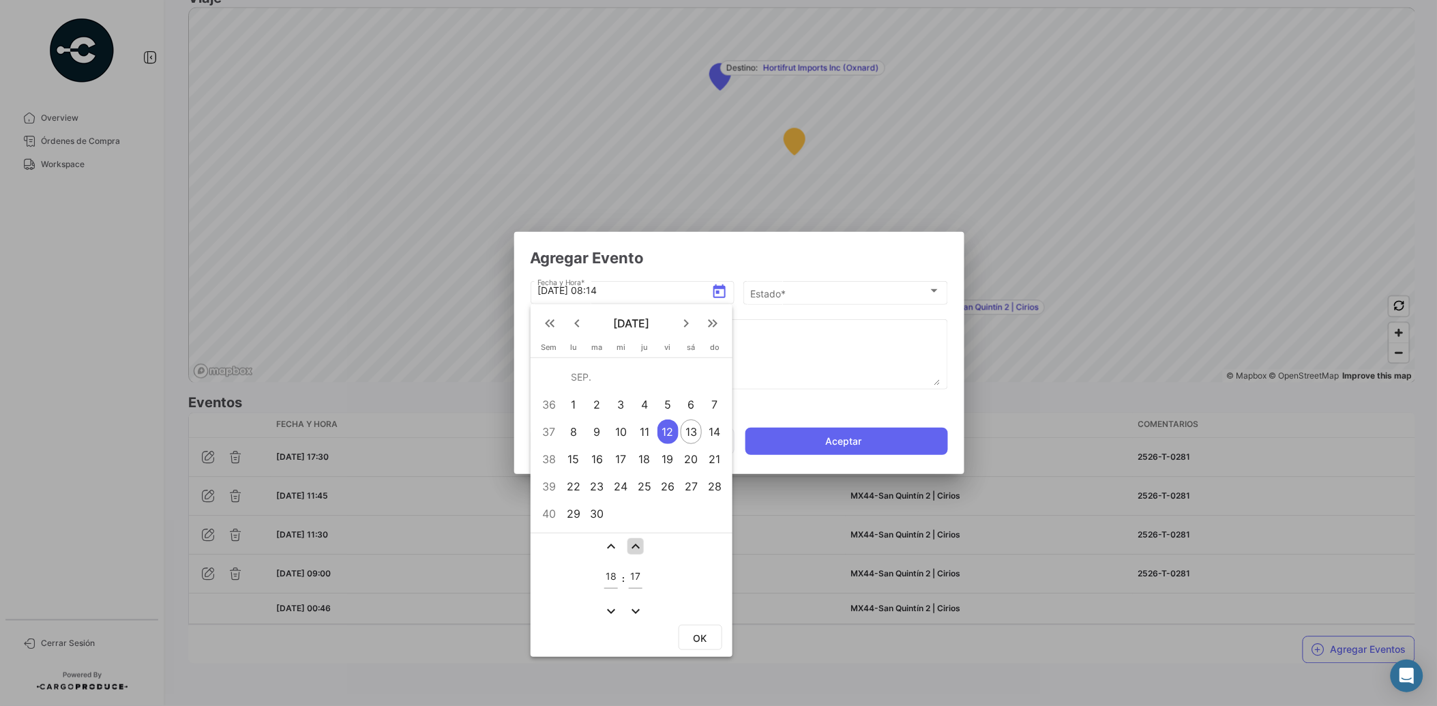
click at [635, 543] on mat-icon "expand_less" at bounding box center [636, 546] width 16 height 16
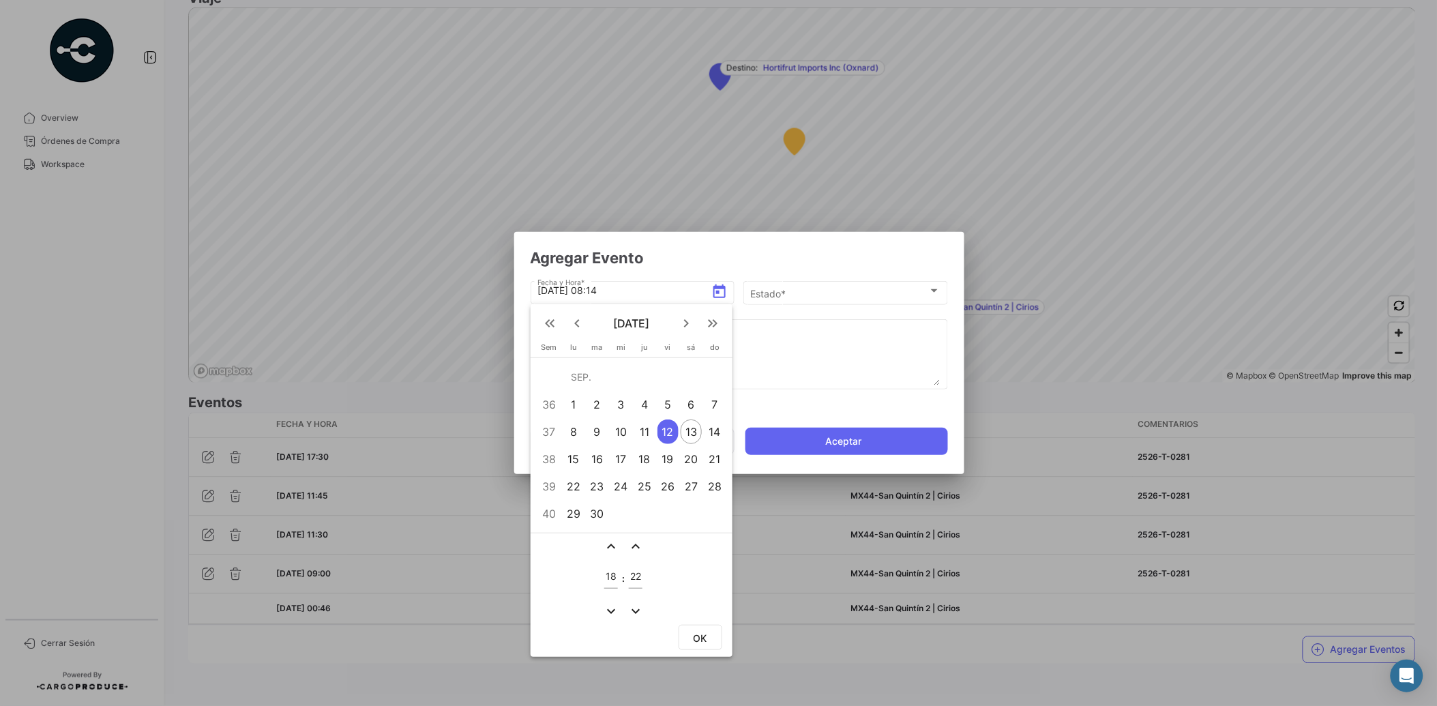
click at [635, 543] on mat-icon "expand_less" at bounding box center [636, 546] width 16 height 16
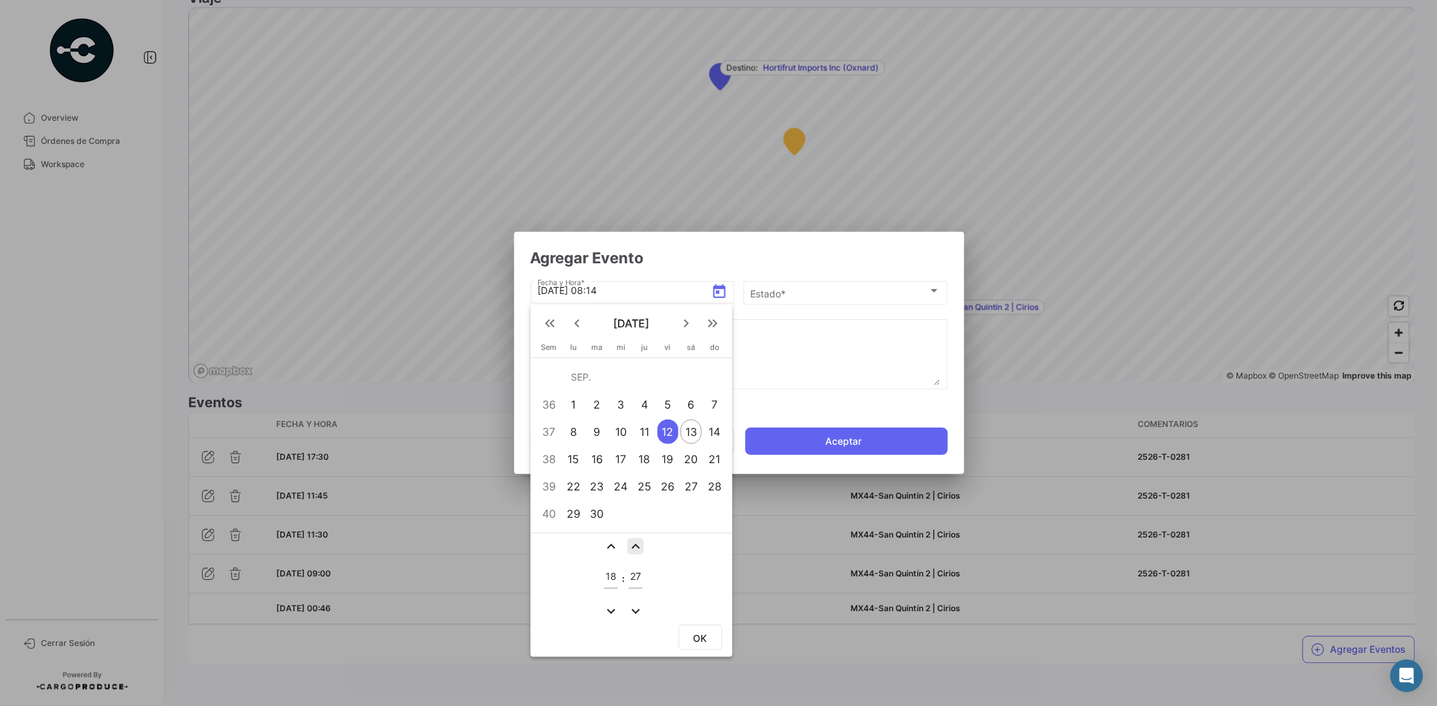
click at [635, 543] on mat-icon "expand_less" at bounding box center [636, 546] width 16 height 16
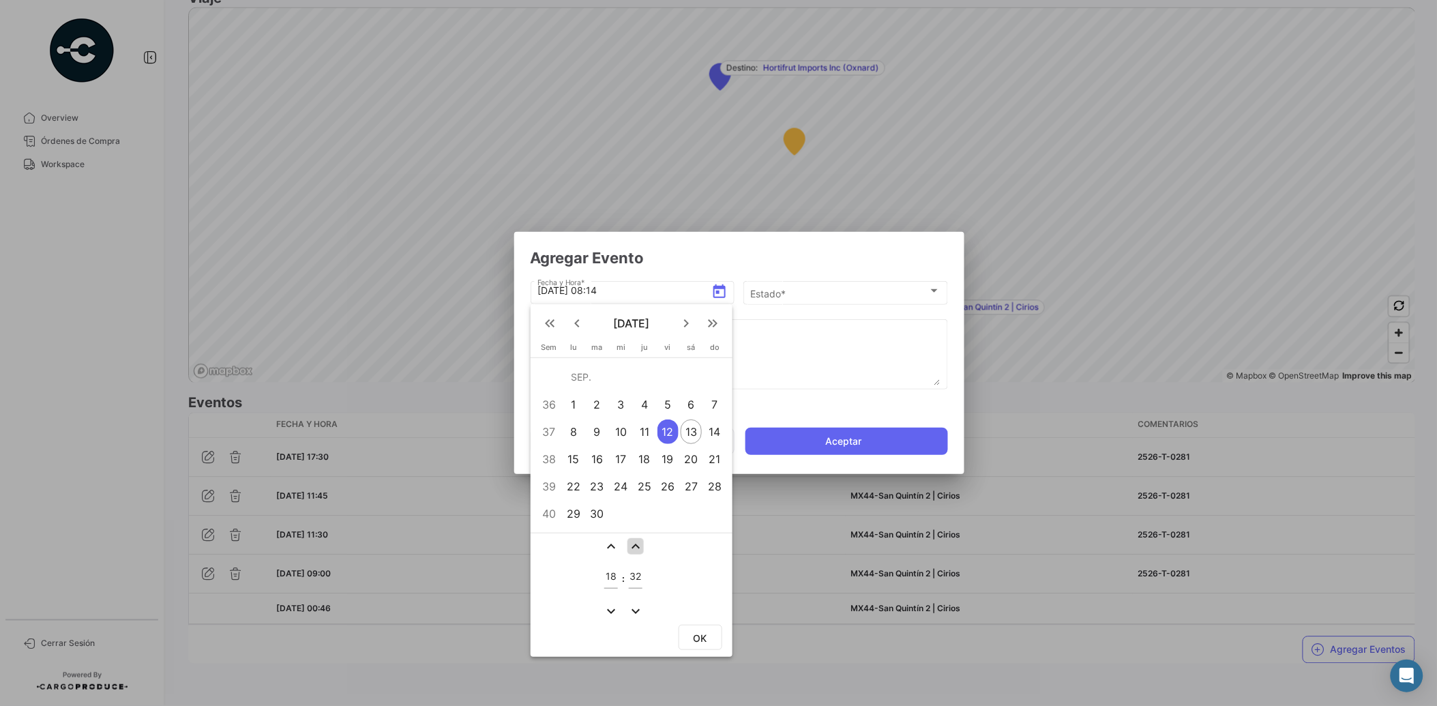
click at [635, 543] on mat-icon "expand_less" at bounding box center [636, 546] width 16 height 16
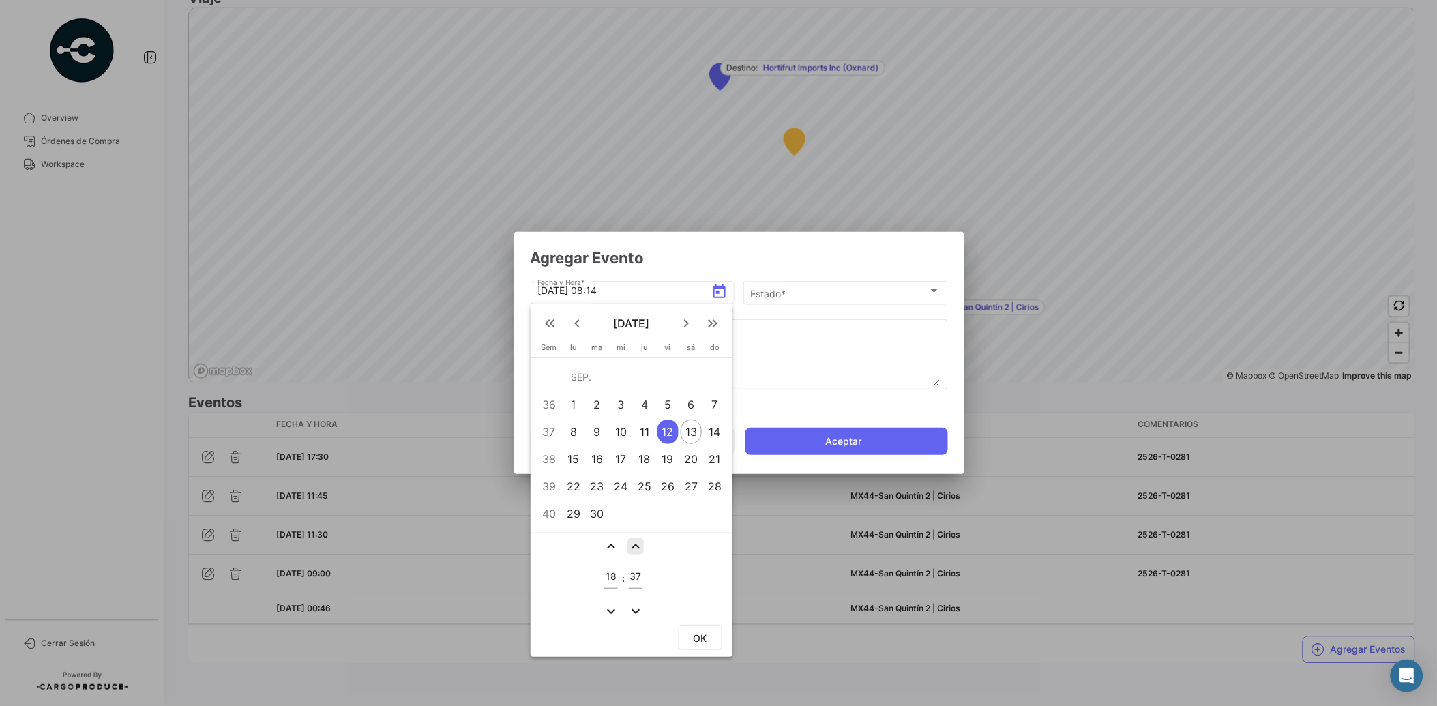
click at [635, 543] on mat-icon "expand_less" at bounding box center [636, 546] width 16 height 16
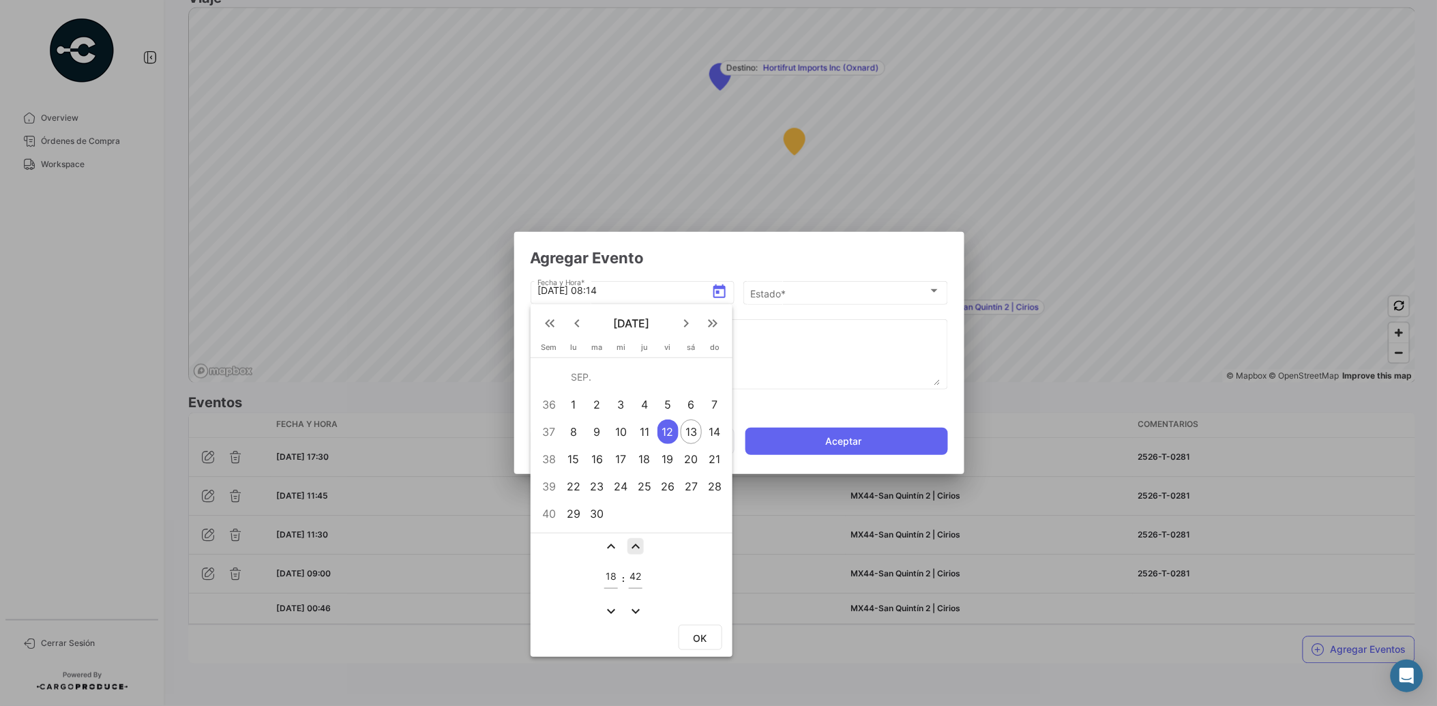
click at [635, 543] on mat-icon "expand_less" at bounding box center [636, 546] width 16 height 16
type input "44"
click at [706, 634] on span "OK" at bounding box center [701, 638] width 14 height 12
type input "[DATE] 18:44"
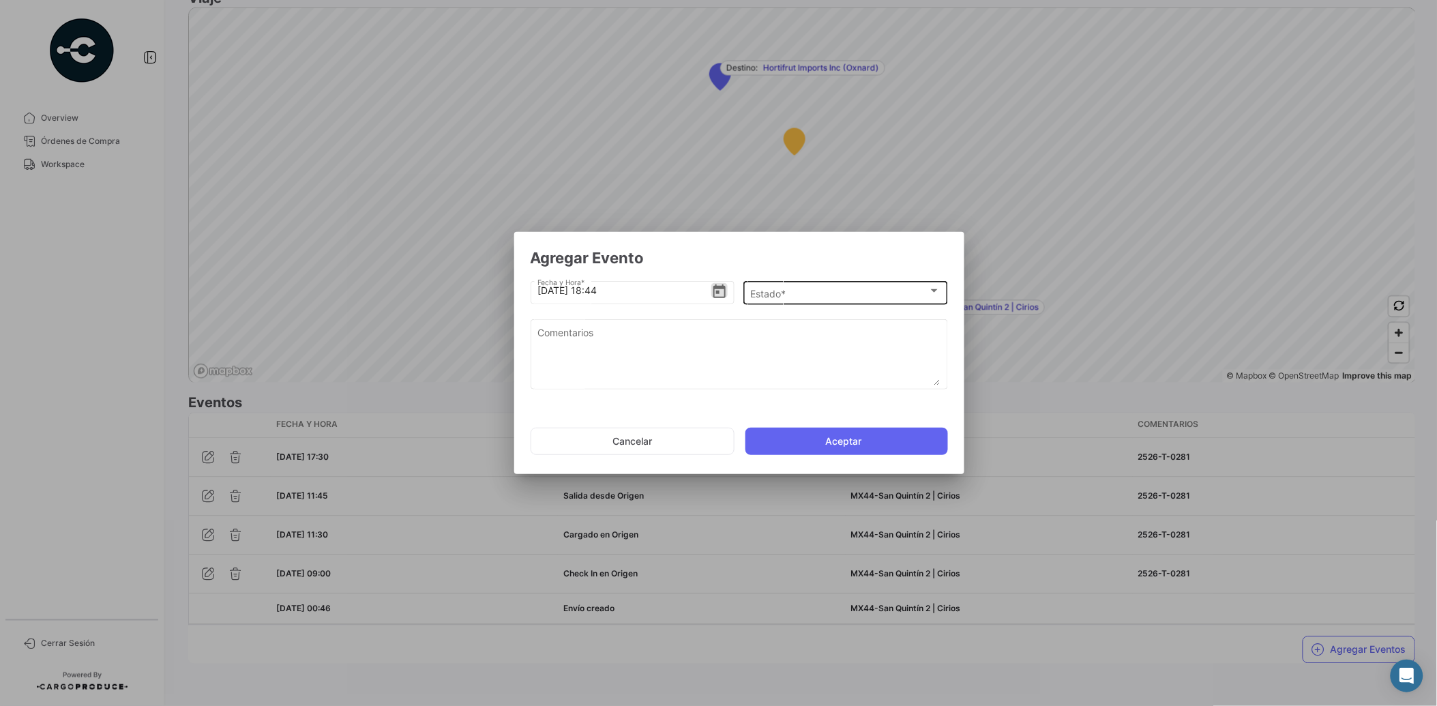
click at [787, 293] on span "Estado *" at bounding box center [839, 294] width 178 height 12
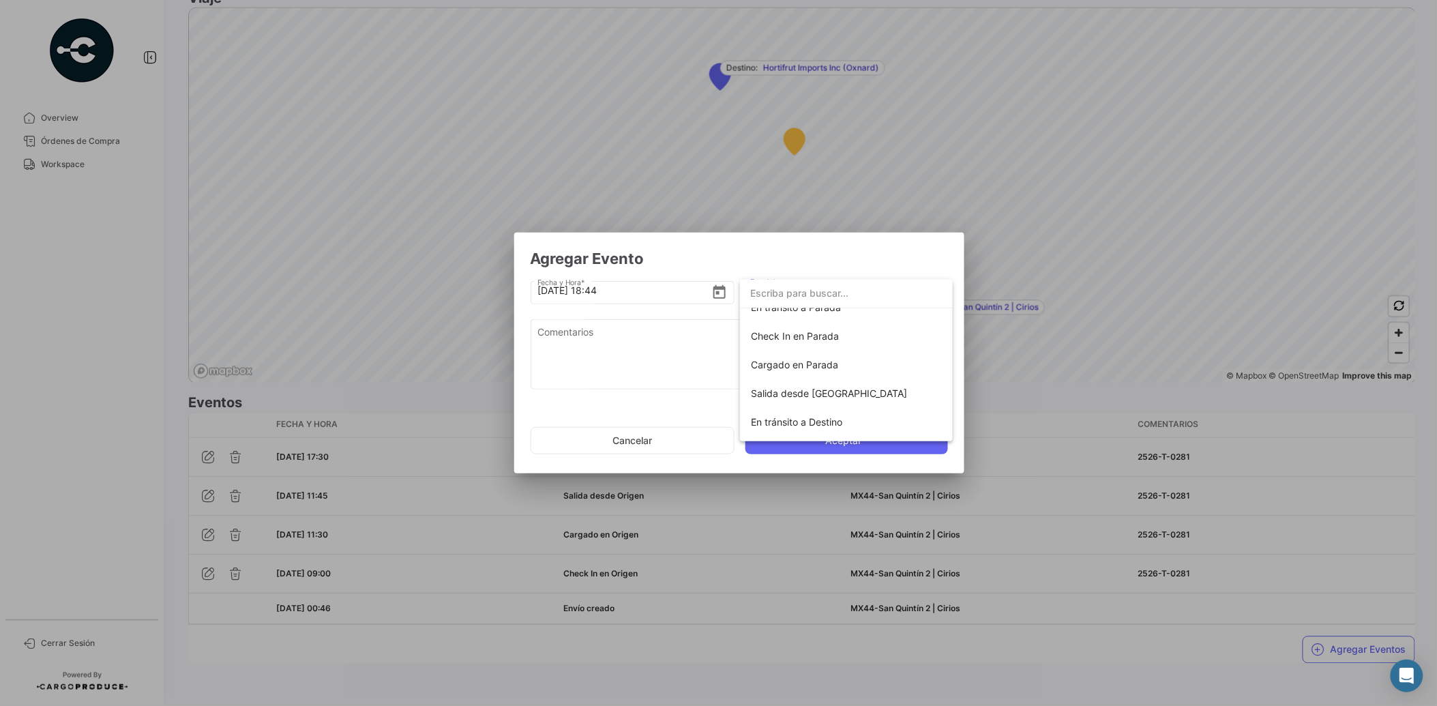
scroll to position [132, 0]
click at [870, 413] on span "En tránsito a Destino" at bounding box center [846, 419] width 191 height 29
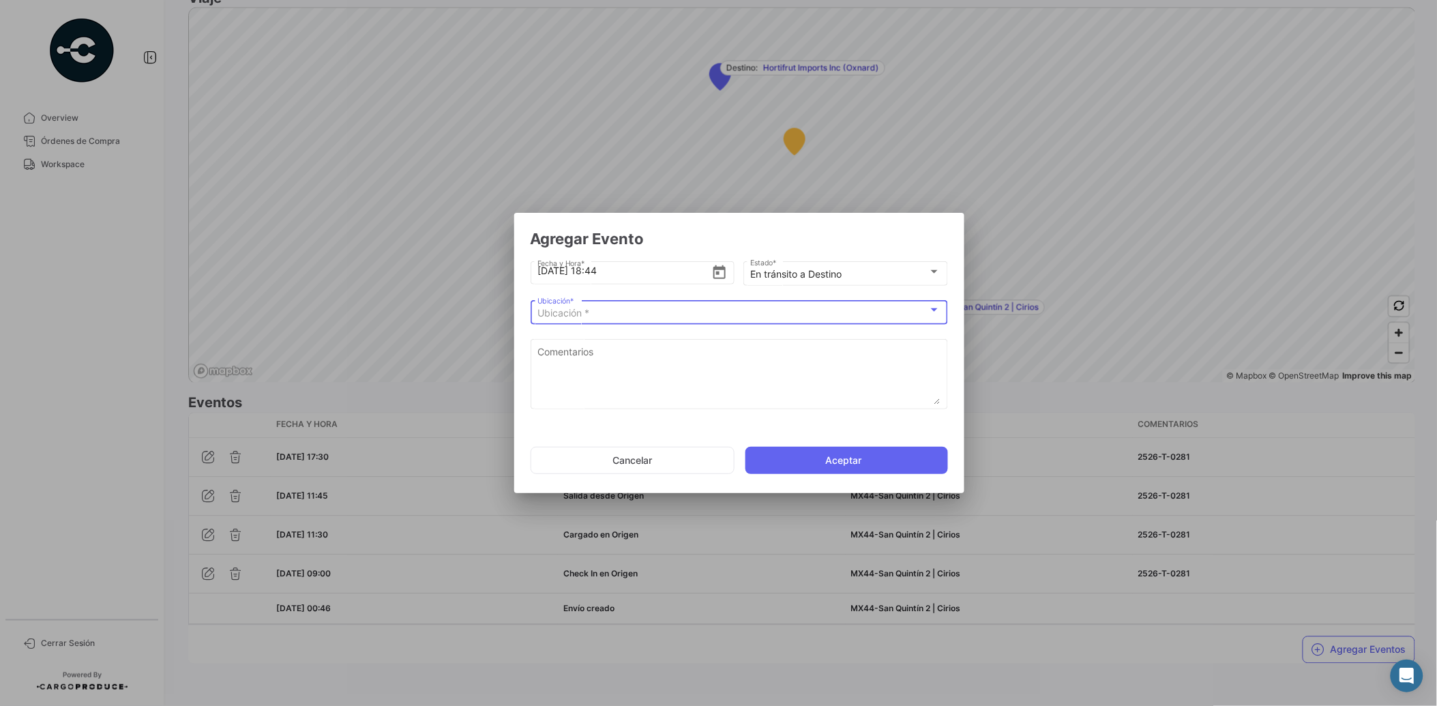
click at [648, 314] on div "Ubicación *" at bounding box center [732, 314] width 391 height 12
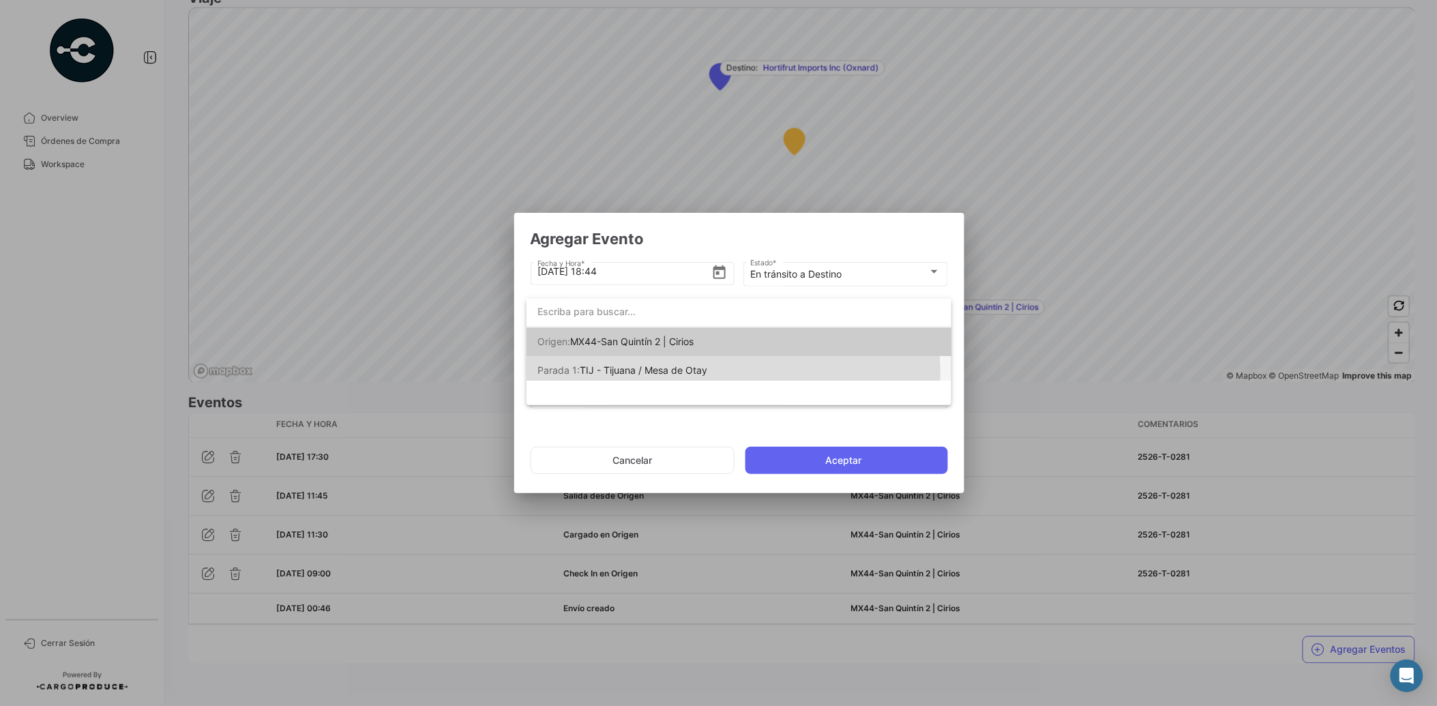
click at [662, 374] on span "TIJ - Tijuana / Mesa de Otay" at bounding box center [644, 370] width 128 height 12
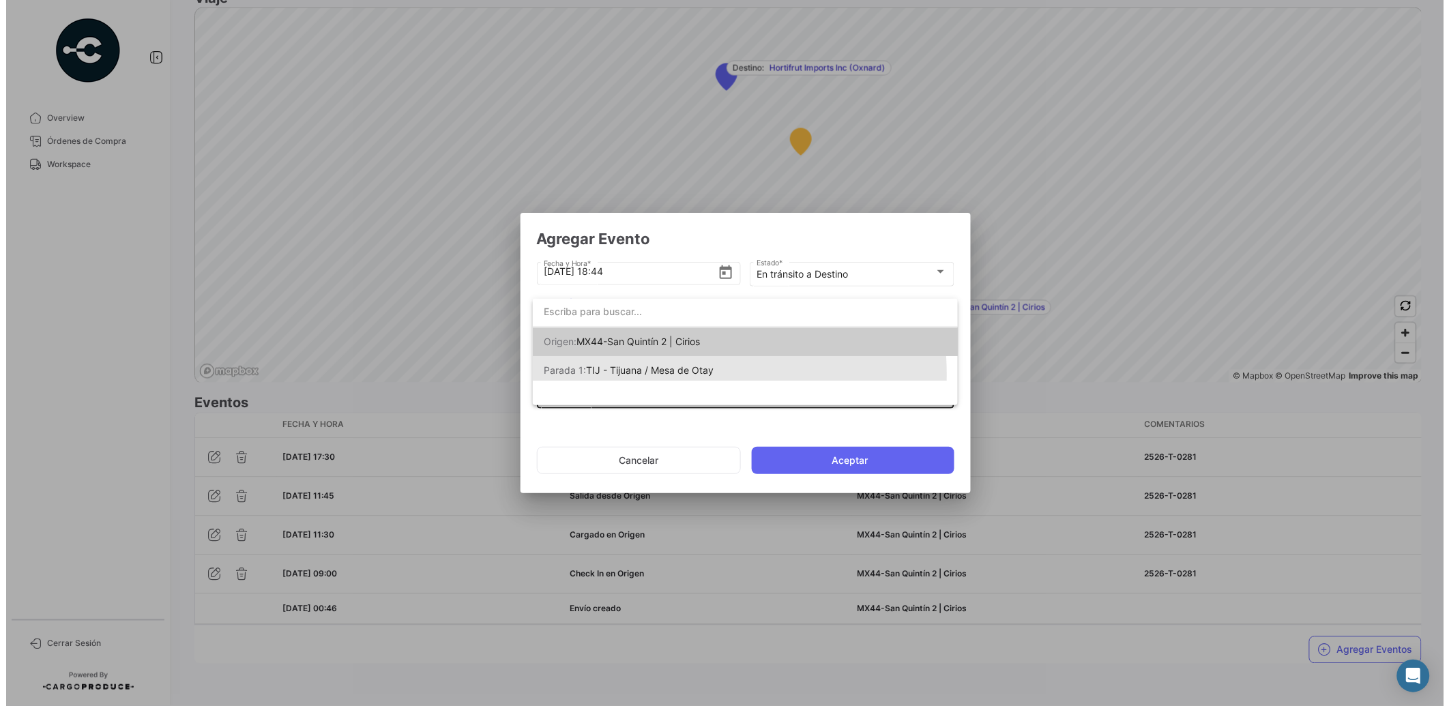
scroll to position [0, 0]
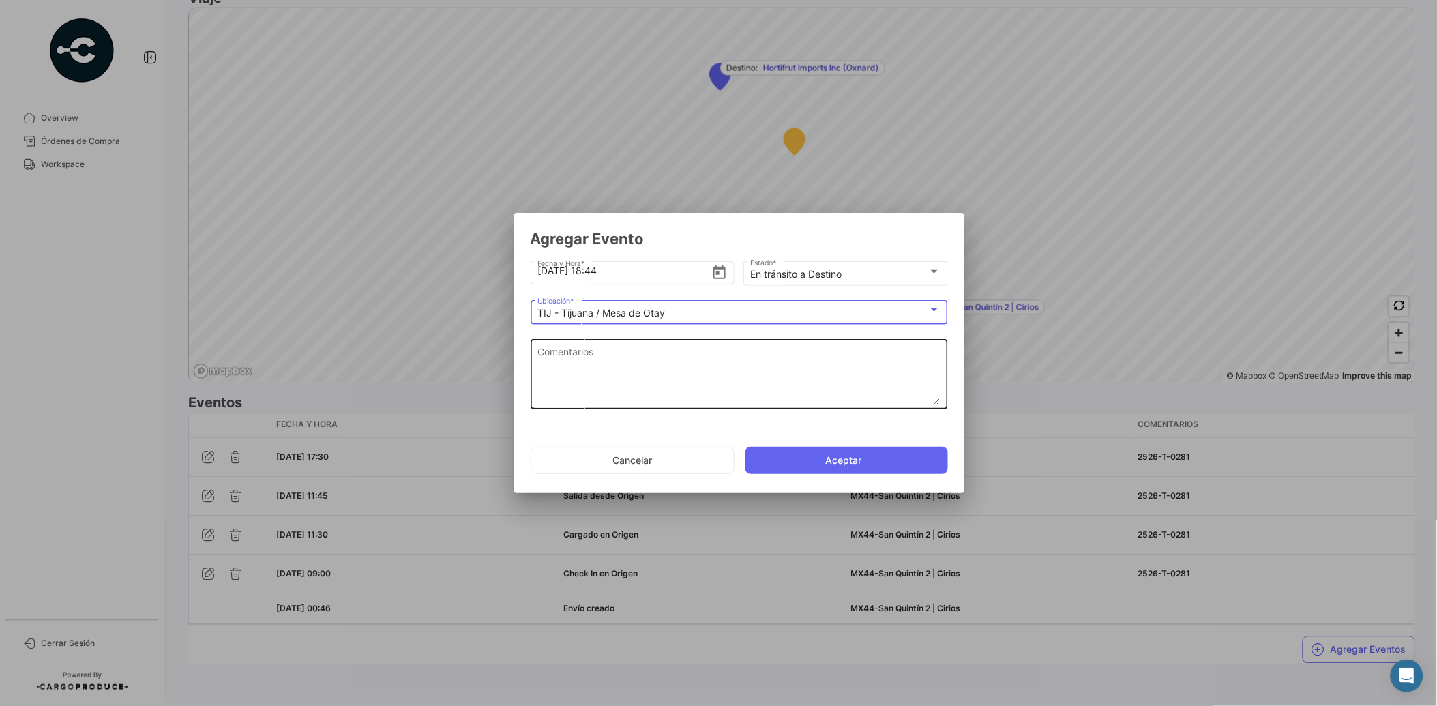
click at [652, 372] on textarea "Comentarios" at bounding box center [738, 374] width 403 height 60
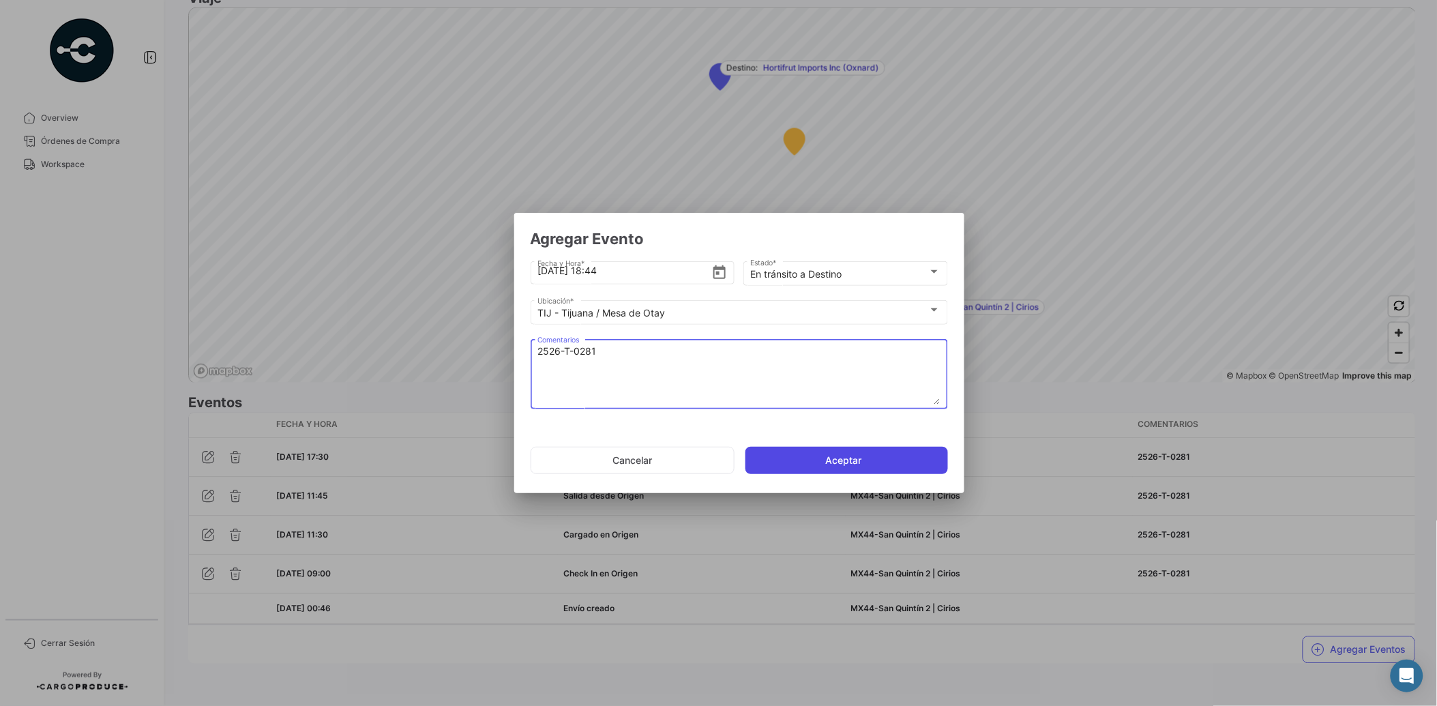
type textarea "2526-T-0281"
click at [827, 454] on button "Aceptar" at bounding box center [847, 460] width 203 height 27
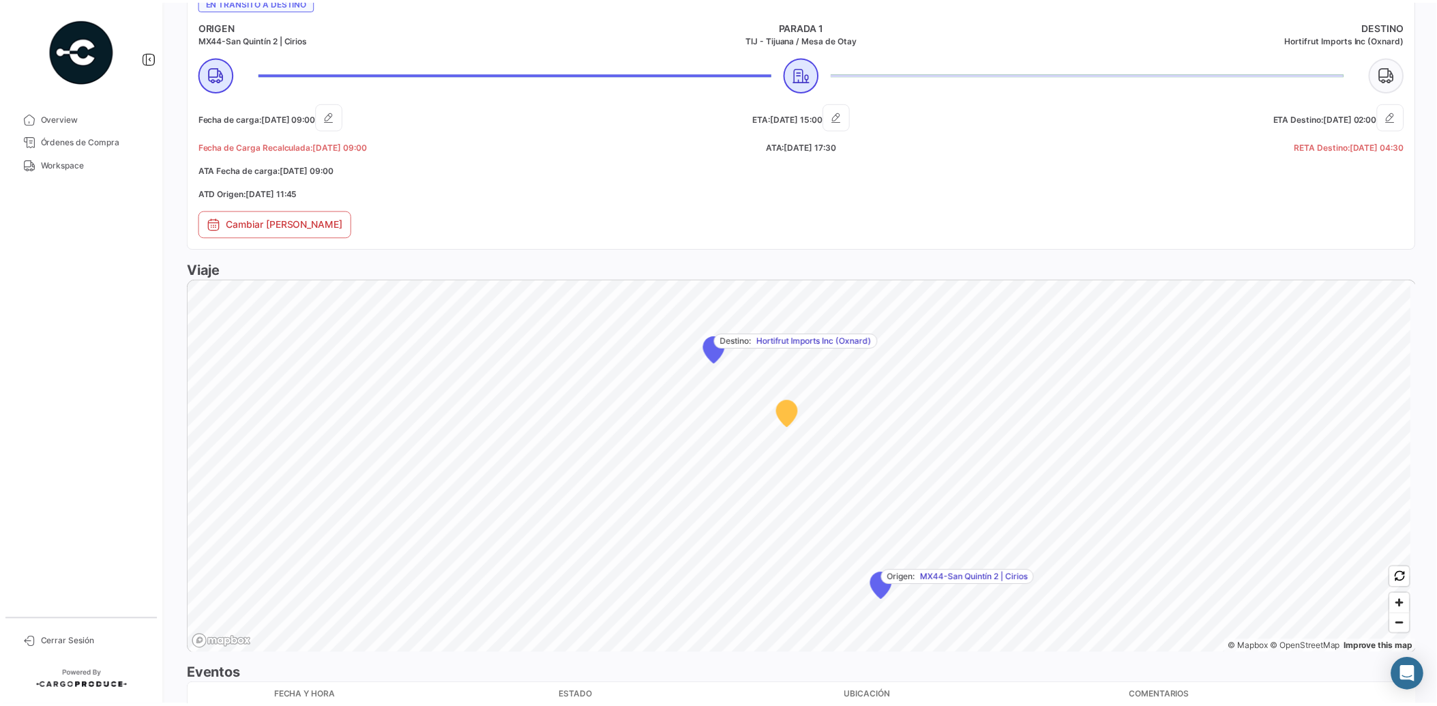
scroll to position [887, 0]
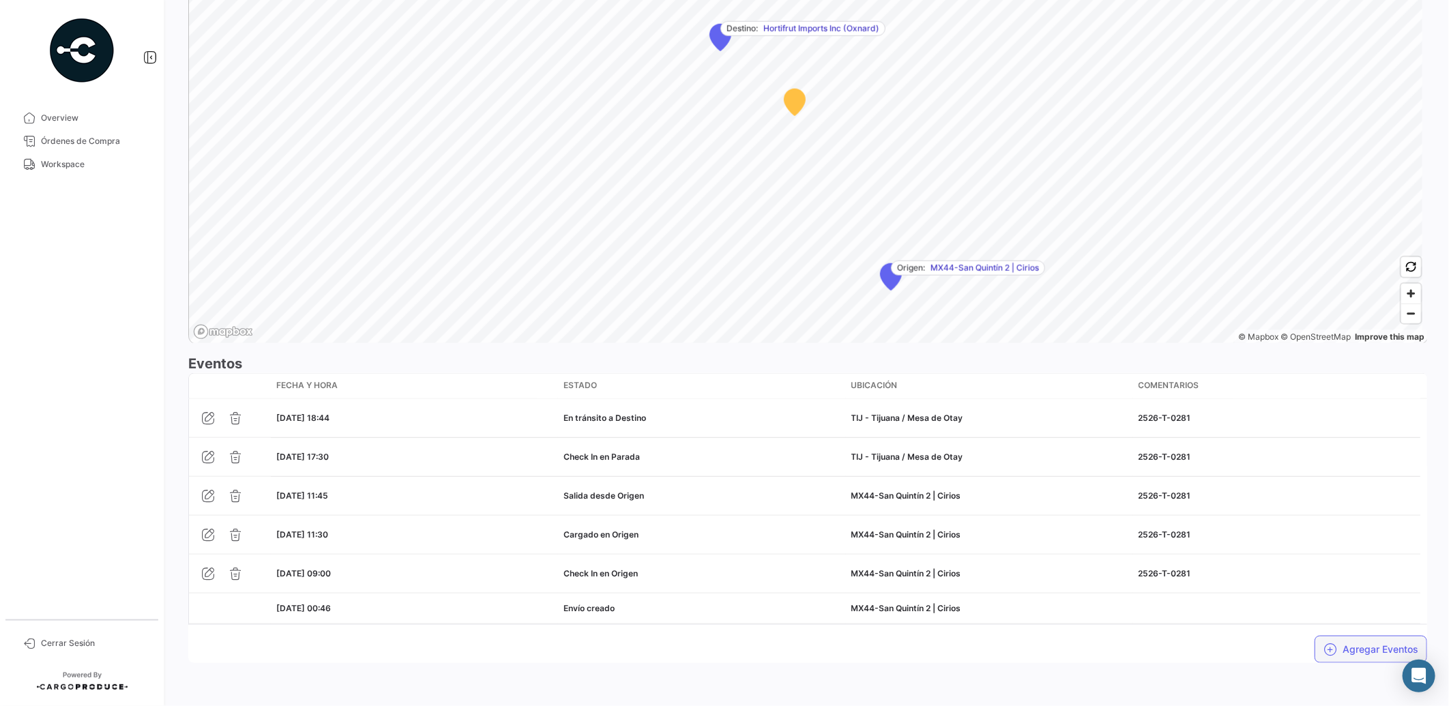
click at [1398, 647] on button "Agregar Eventos" at bounding box center [1370, 649] width 113 height 27
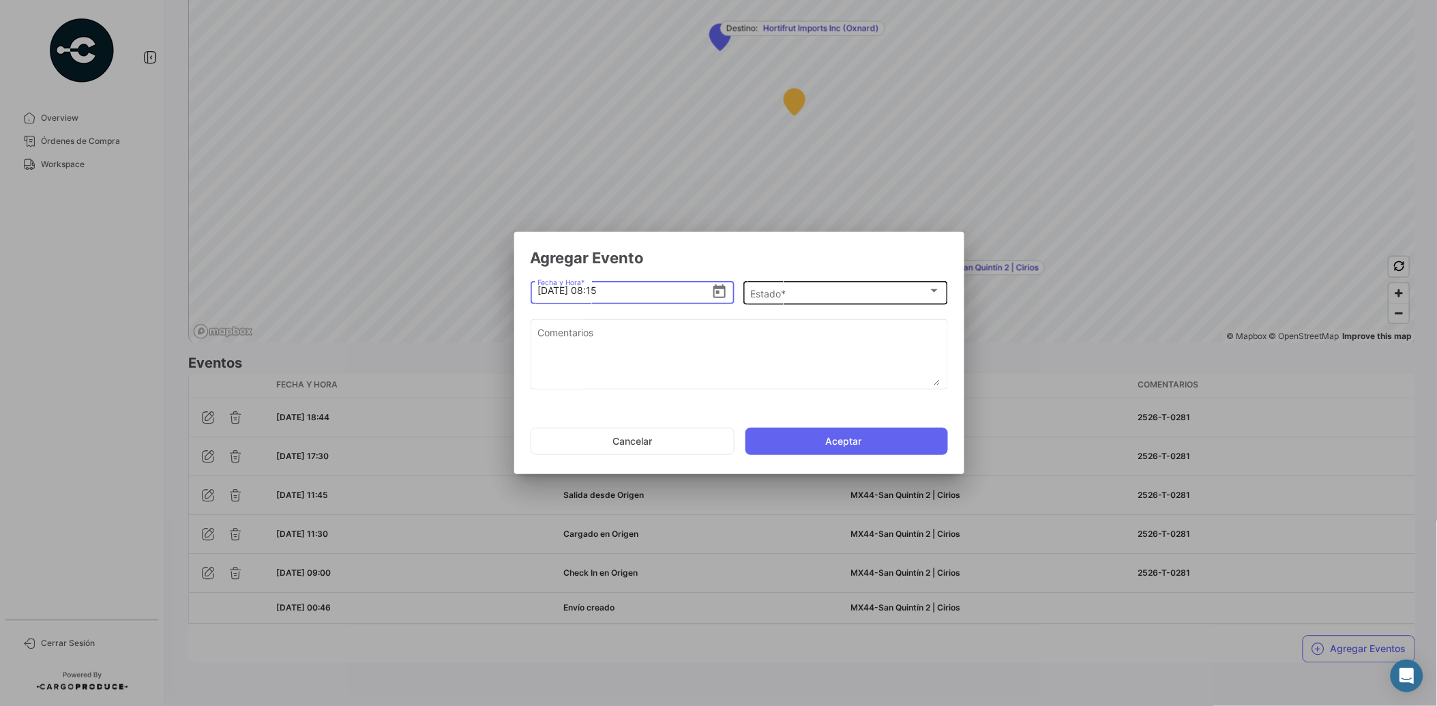
click at [813, 291] on div "Estado *" at bounding box center [839, 294] width 178 height 12
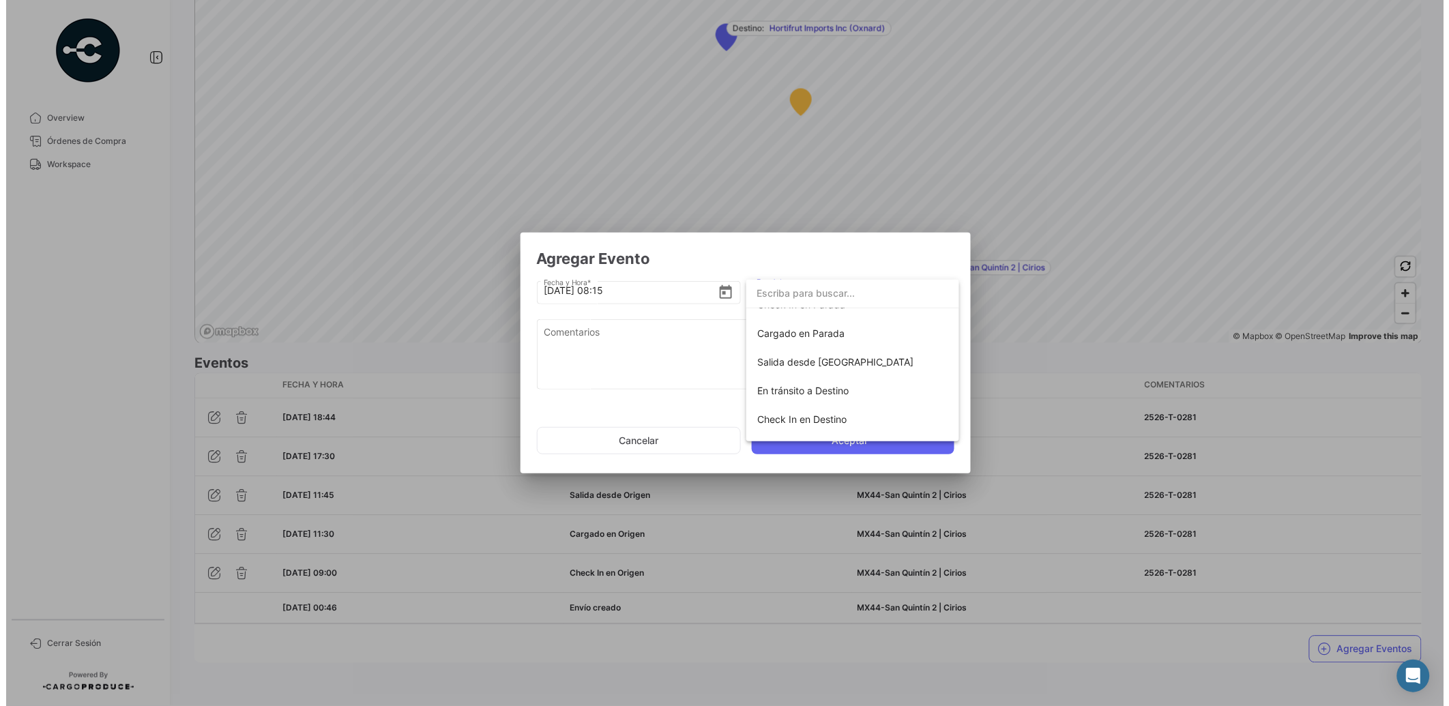
scroll to position [175, 0]
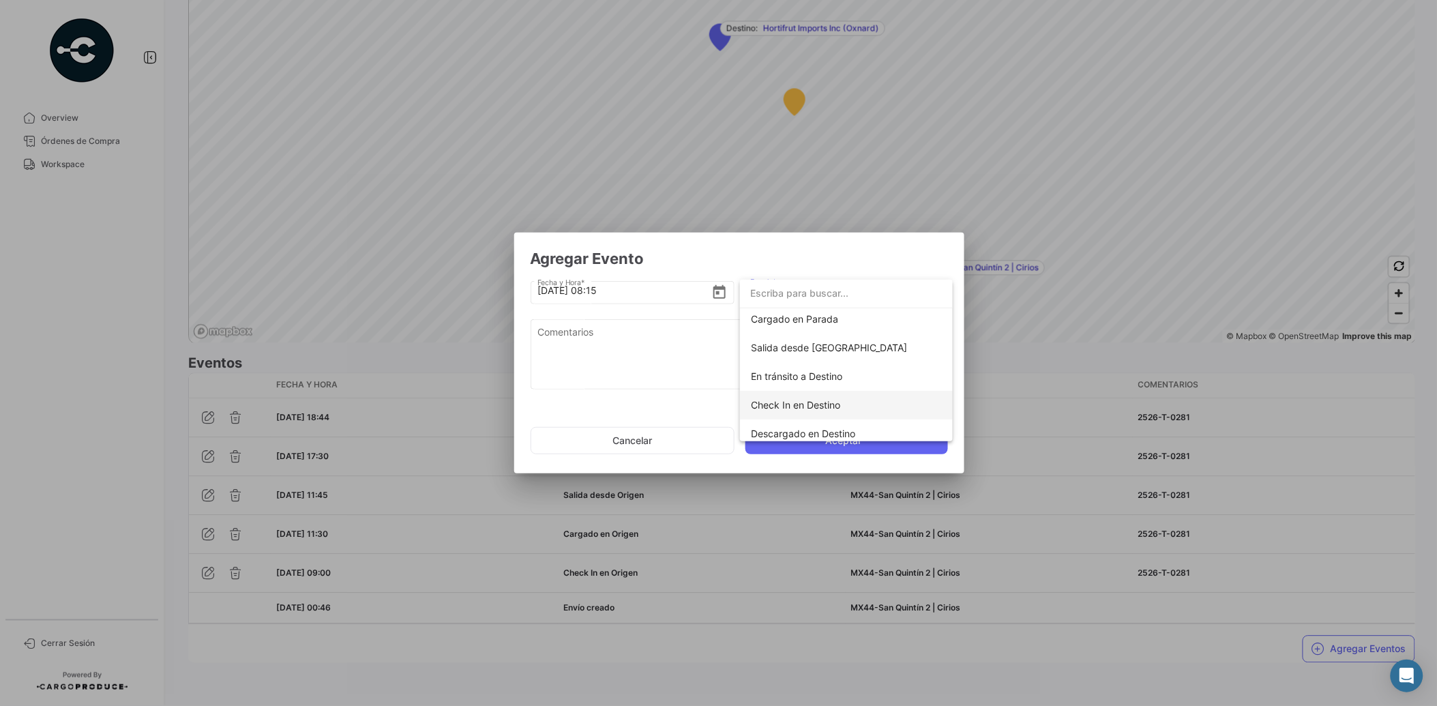
click at [824, 403] on span "Check In en Destino" at bounding box center [795, 405] width 89 height 12
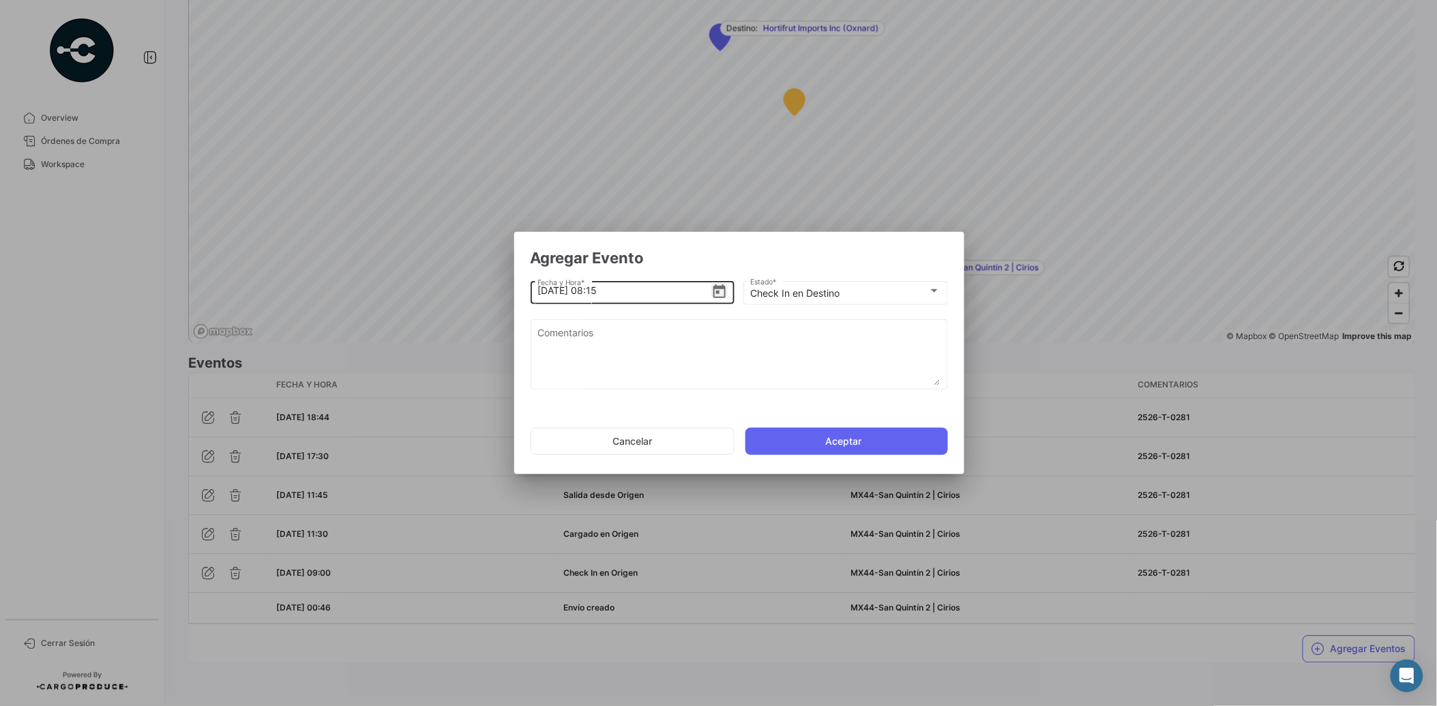
click at [716, 291] on icon "Open calendar" at bounding box center [719, 292] width 16 height 16
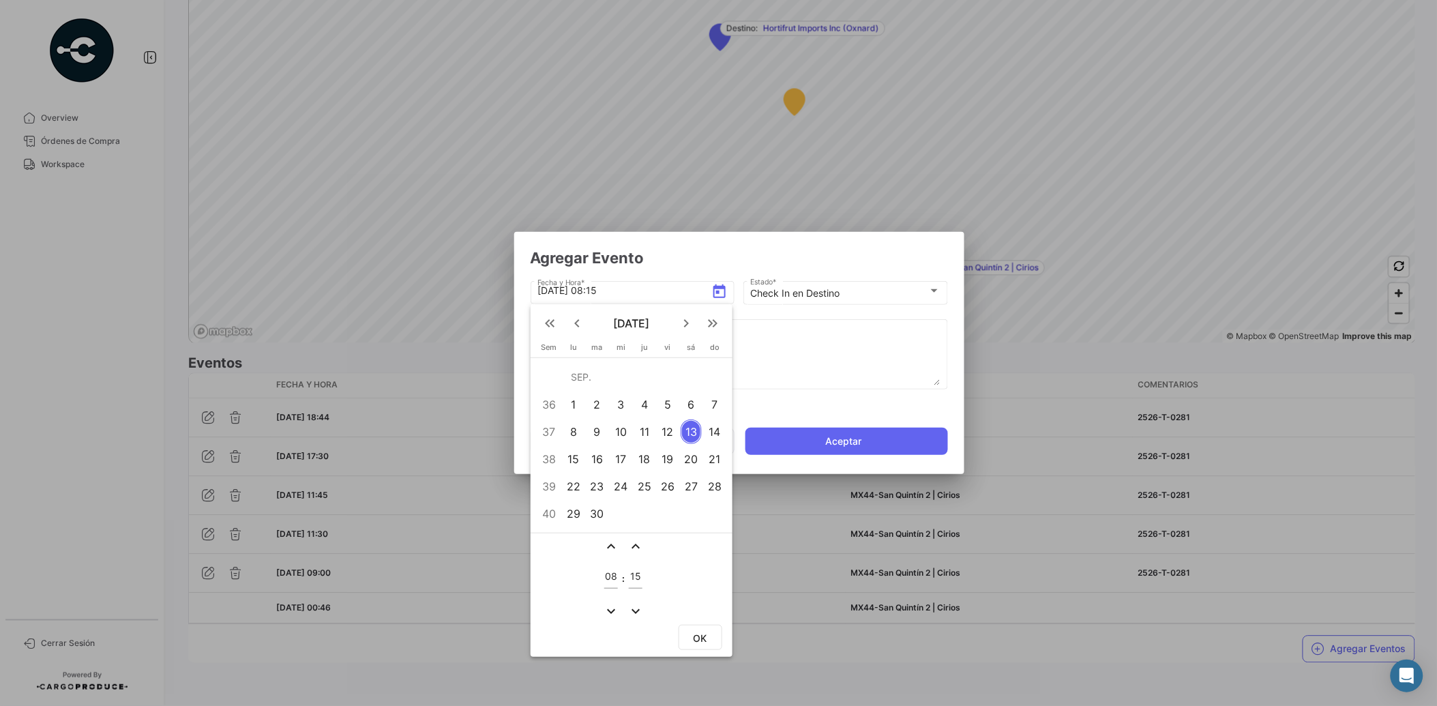
click at [666, 430] on div "12" at bounding box center [668, 431] width 21 height 25
click at [609, 608] on mat-icon "expand_more" at bounding box center [611, 611] width 16 height 16
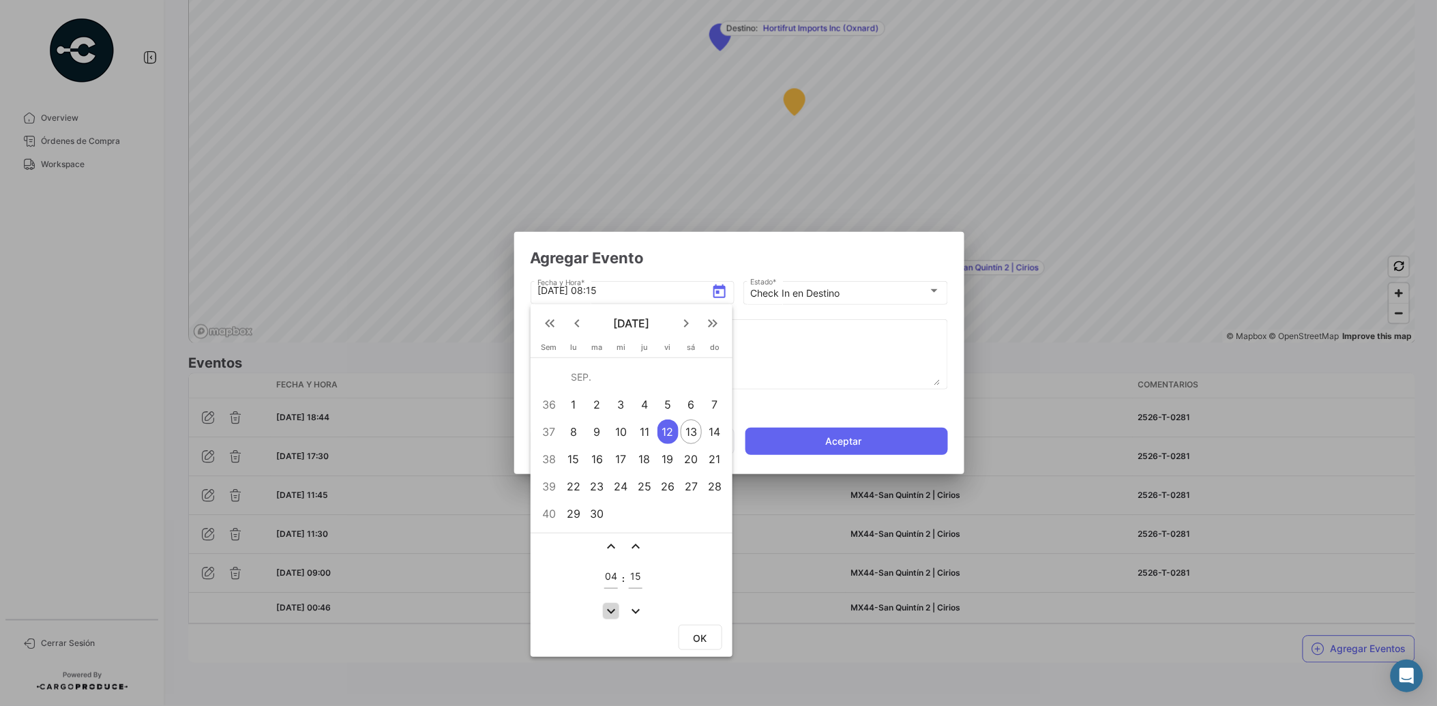
click at [609, 608] on mat-icon "expand_more" at bounding box center [611, 611] width 16 height 16
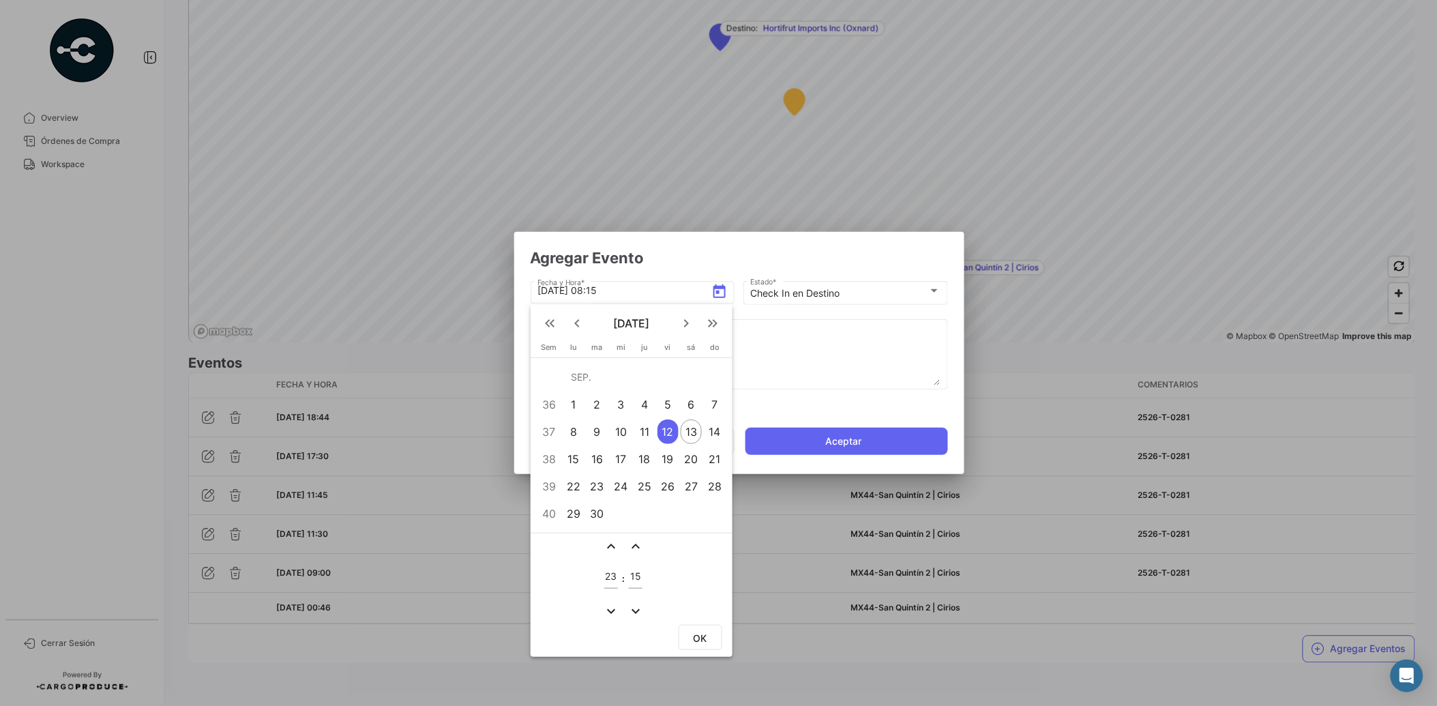
click at [609, 542] on mat-icon "expand_less" at bounding box center [611, 546] width 16 height 16
type input "01"
click at [699, 632] on span "OK" at bounding box center [701, 638] width 14 height 12
type input "[DATE] 01:15"
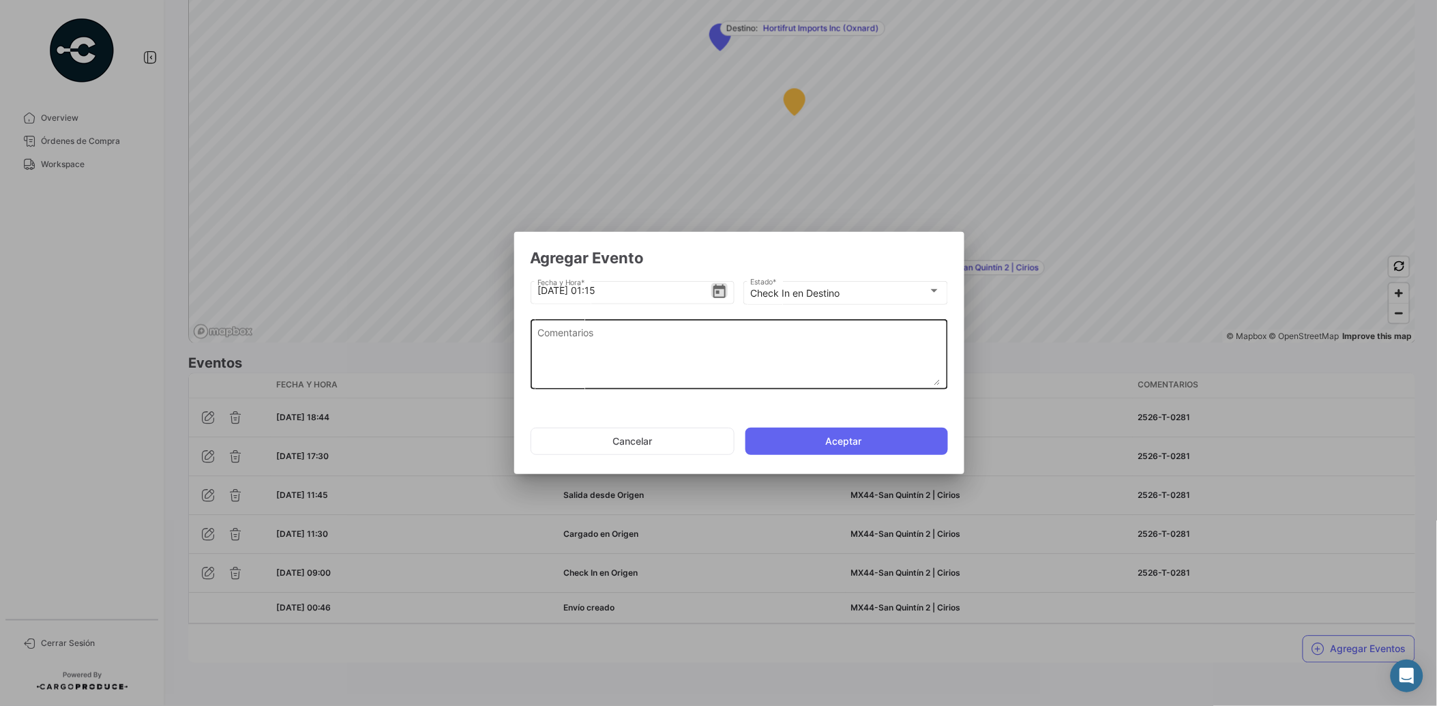
click at [636, 357] on textarea "Comentarios" at bounding box center [738, 355] width 403 height 60
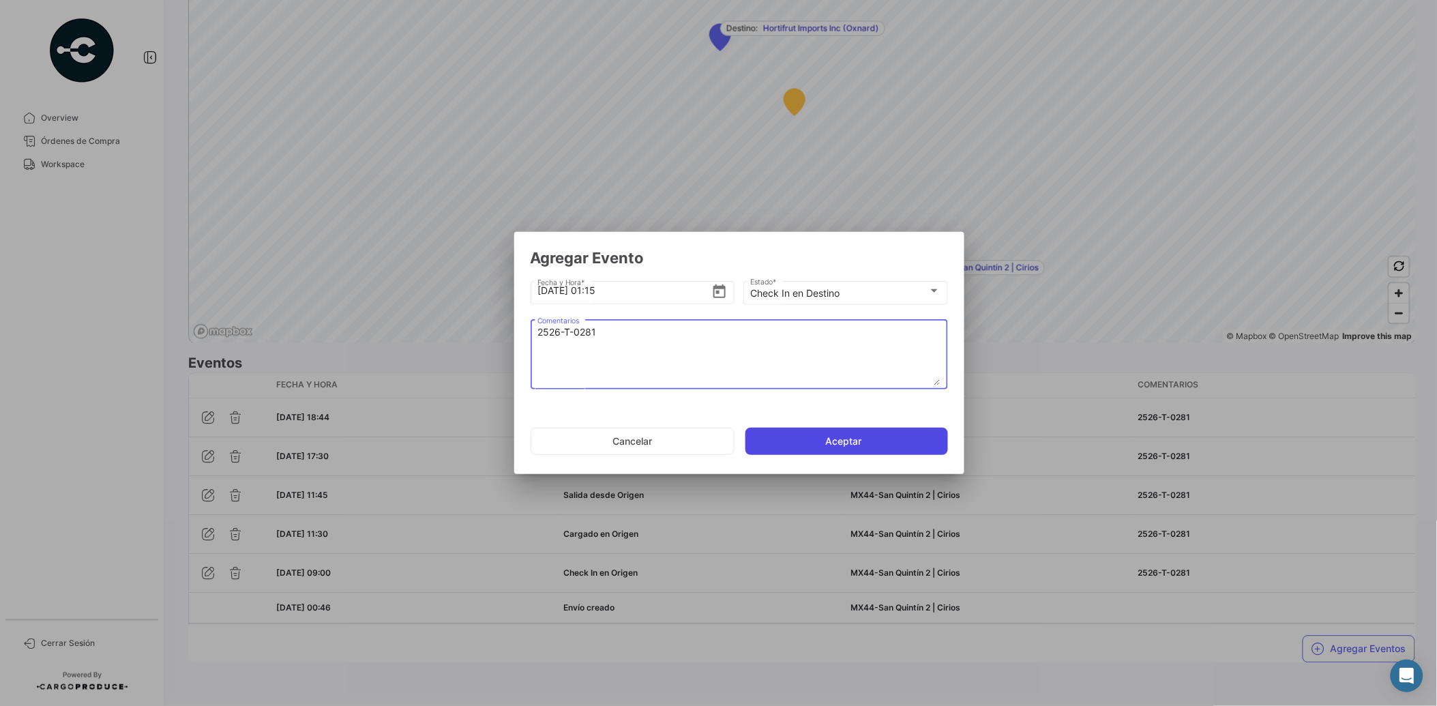
type textarea "2526-T-0281"
click at [839, 439] on button "Aceptar" at bounding box center [847, 441] width 203 height 27
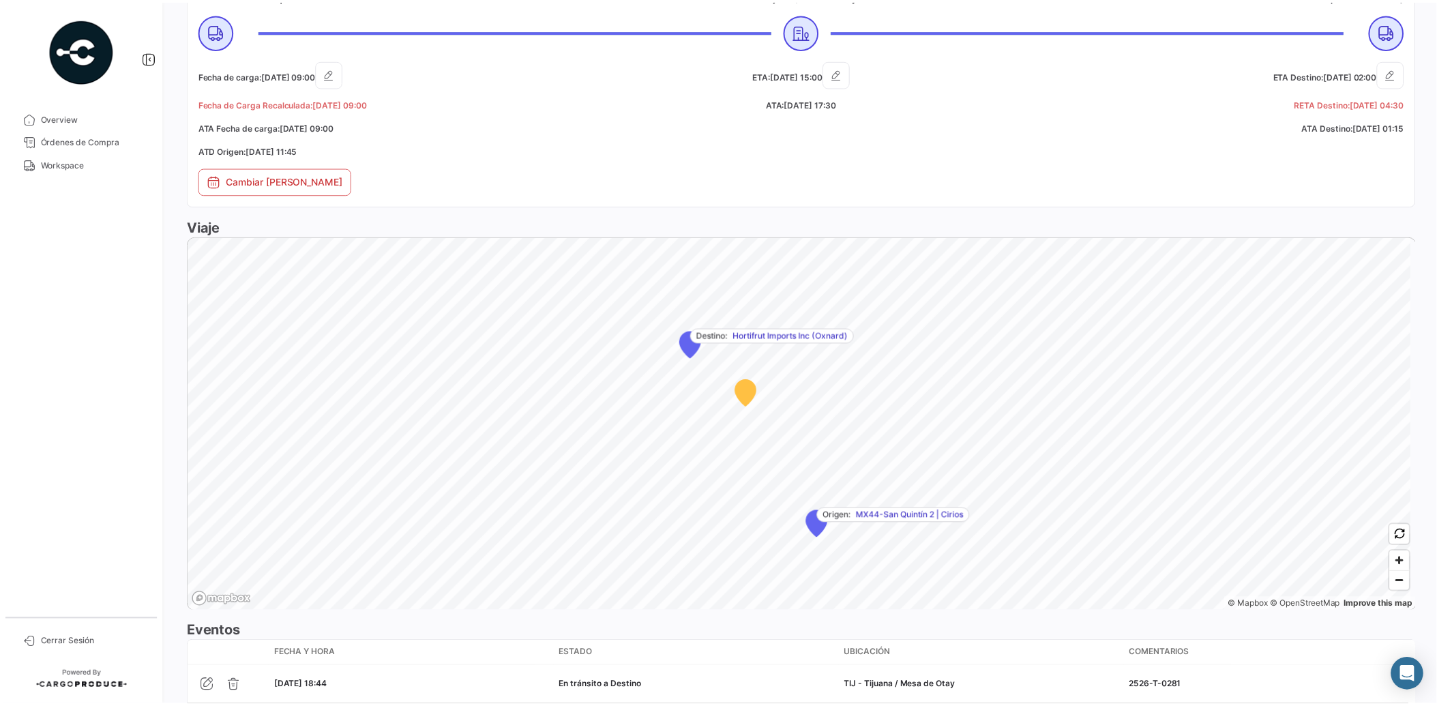
scroll to position [925, 0]
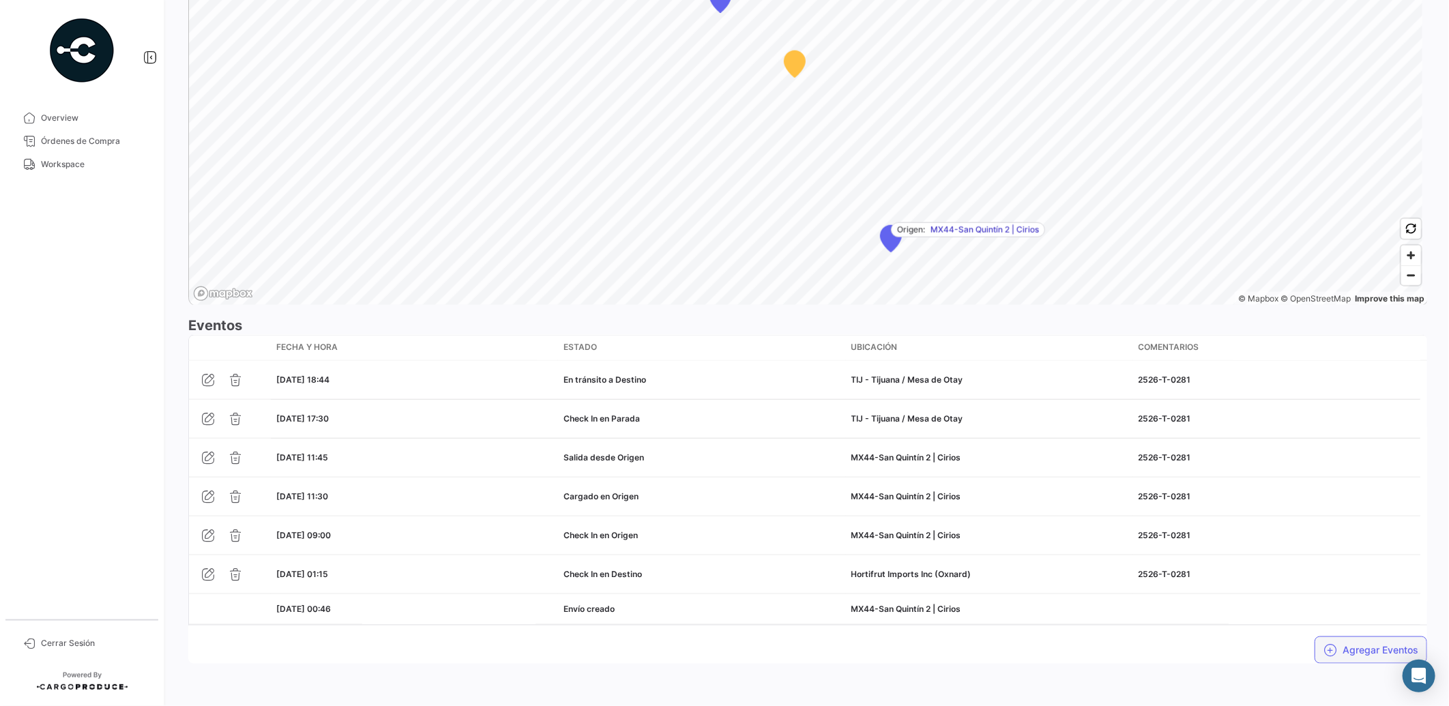
click at [1375, 655] on button "Agregar Eventos" at bounding box center [1370, 649] width 113 height 27
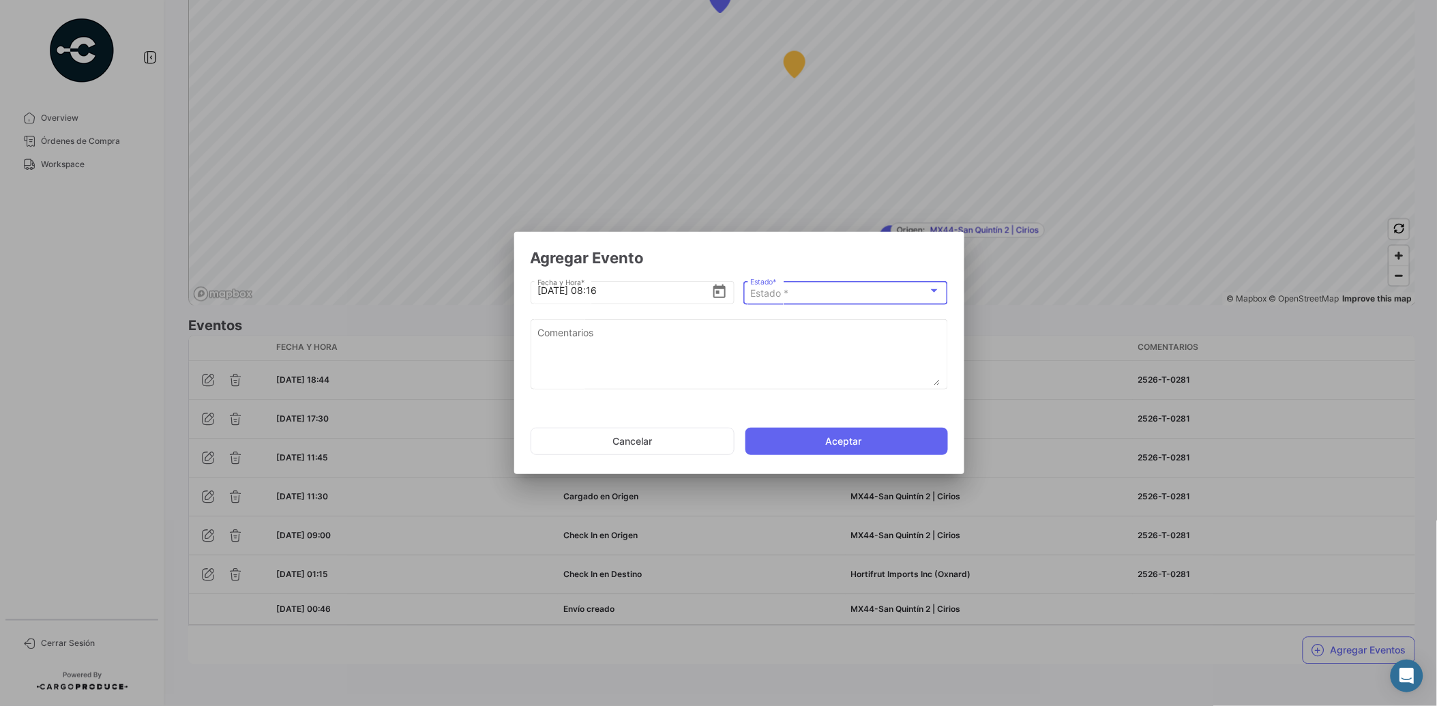
click at [849, 289] on div "Estado *" at bounding box center [839, 294] width 178 height 12
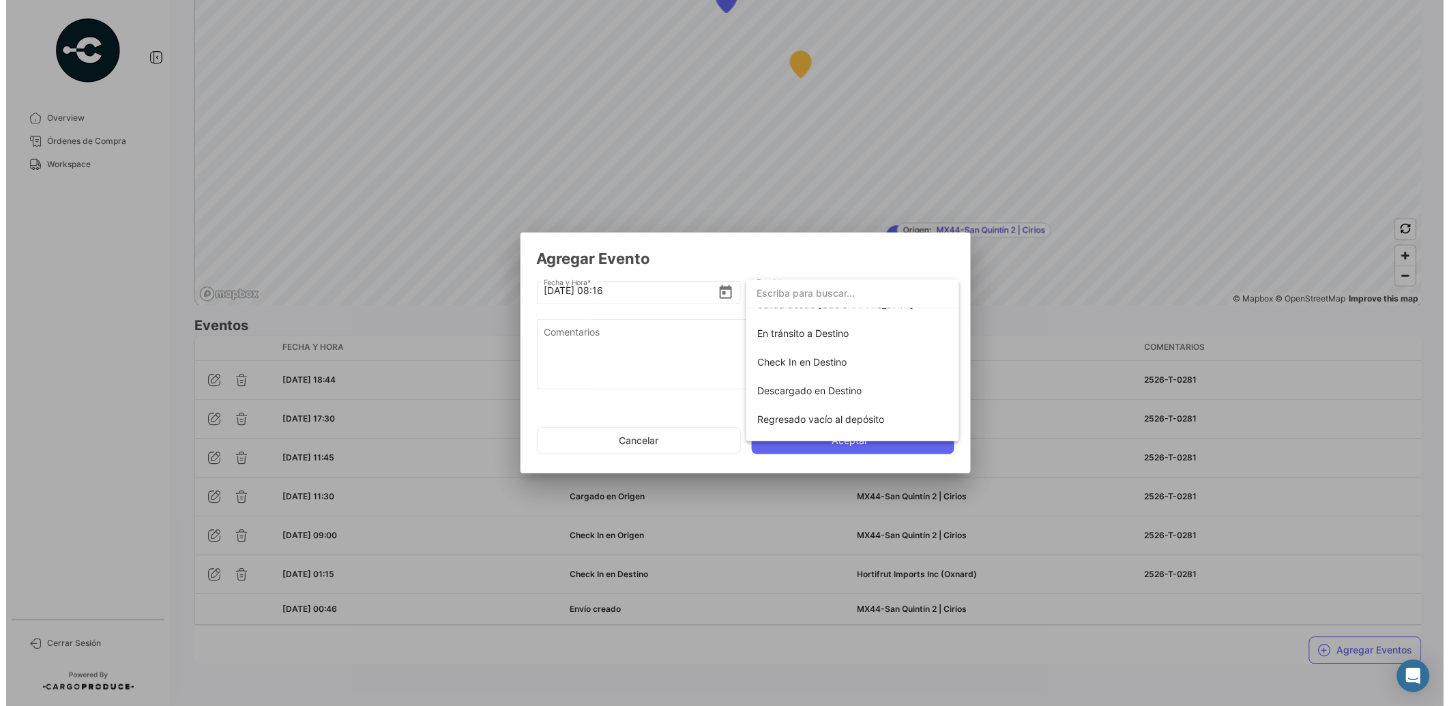
scroll to position [239, 0]
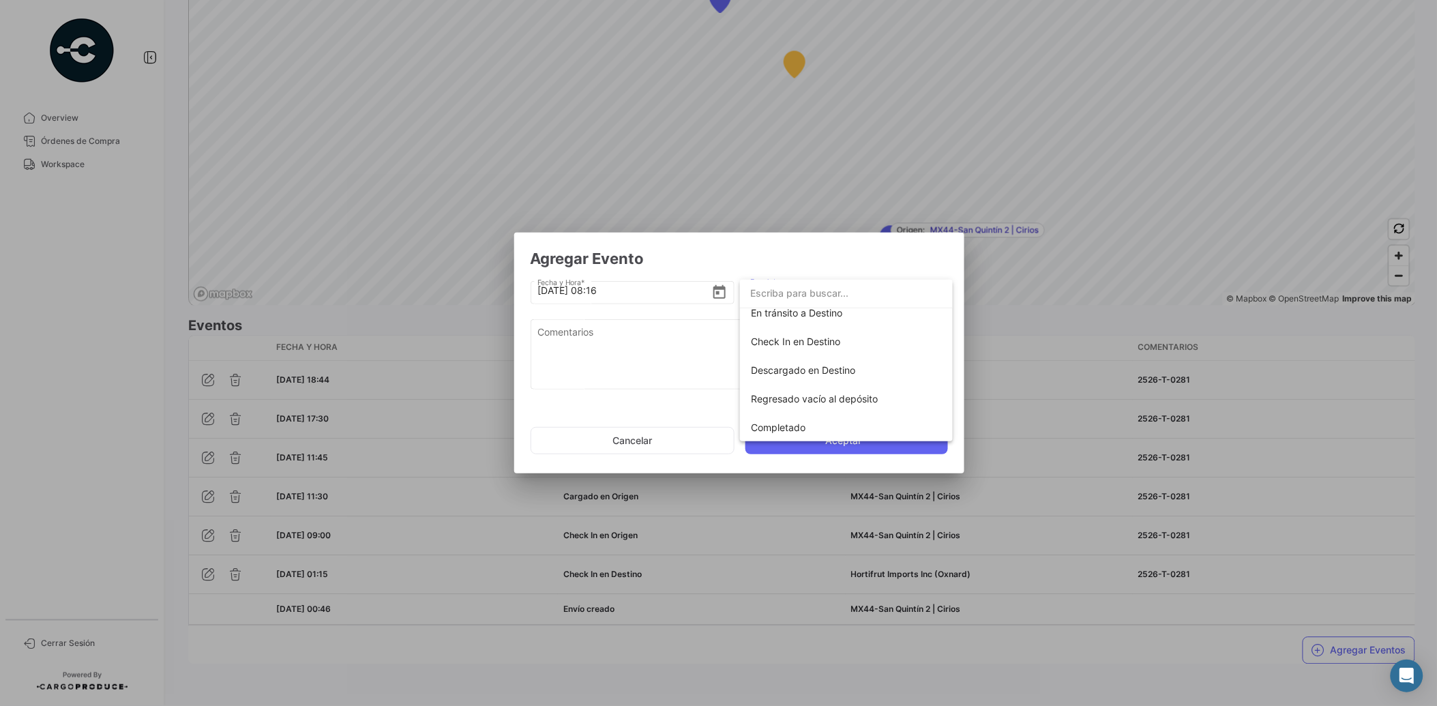
click at [928, 673] on div at bounding box center [718, 353] width 1437 height 706
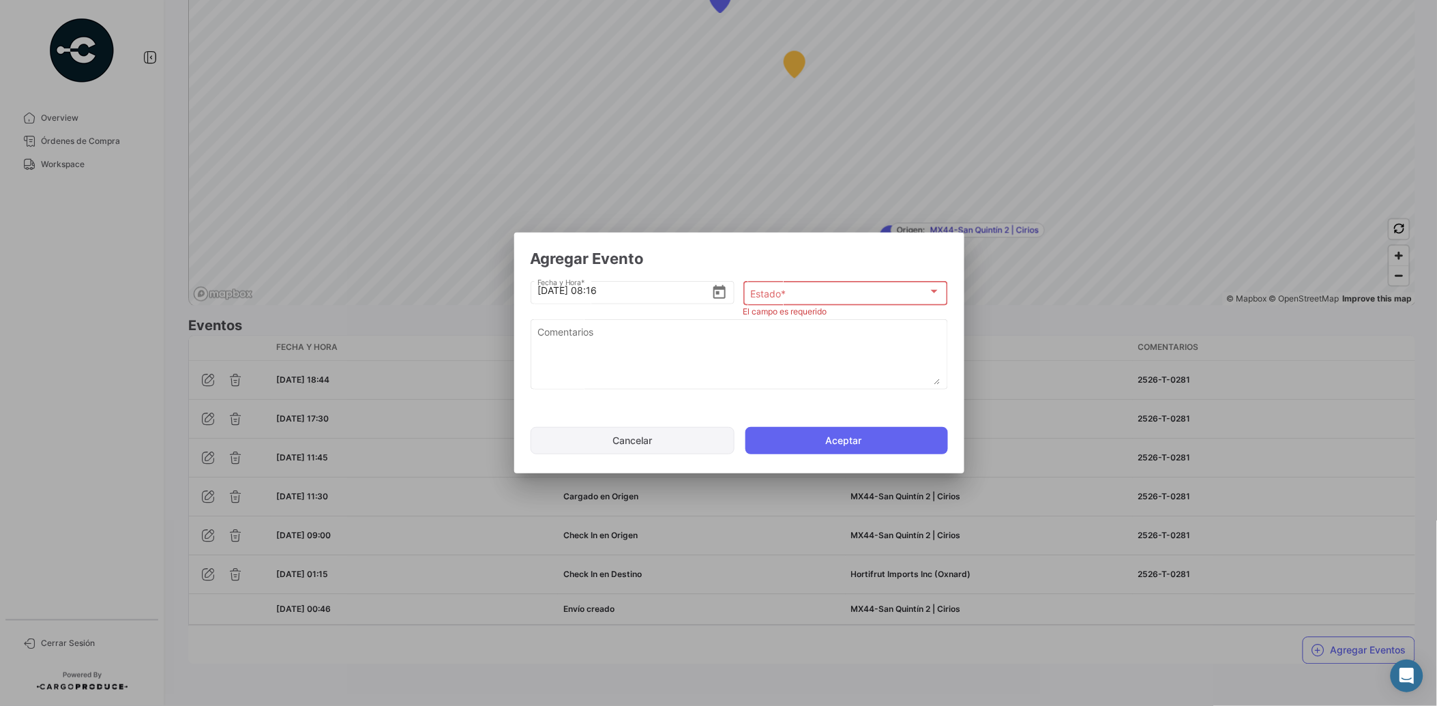
click at [670, 443] on button "Cancelar" at bounding box center [633, 440] width 204 height 27
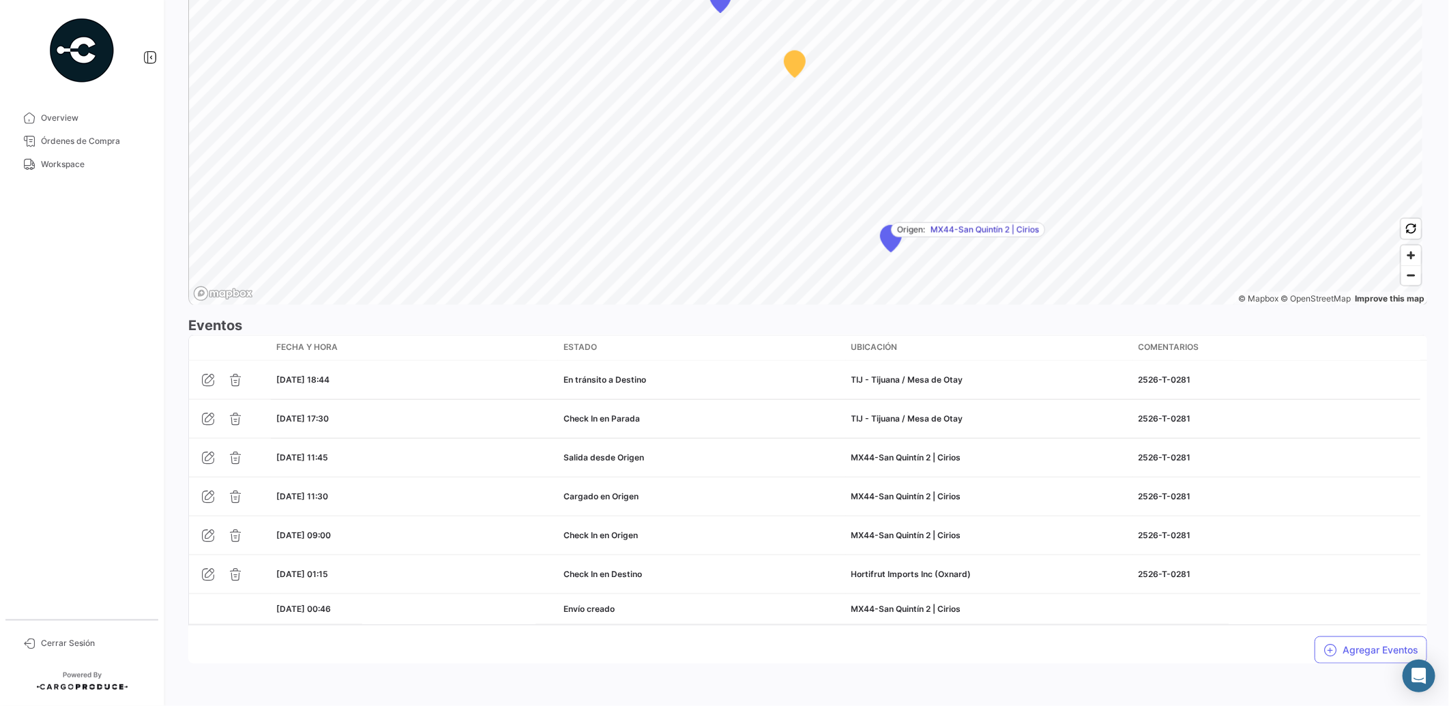
click at [76, 166] on span "Workspace" at bounding box center [94, 164] width 106 height 12
